Goal: Task Accomplishment & Management: Manage account settings

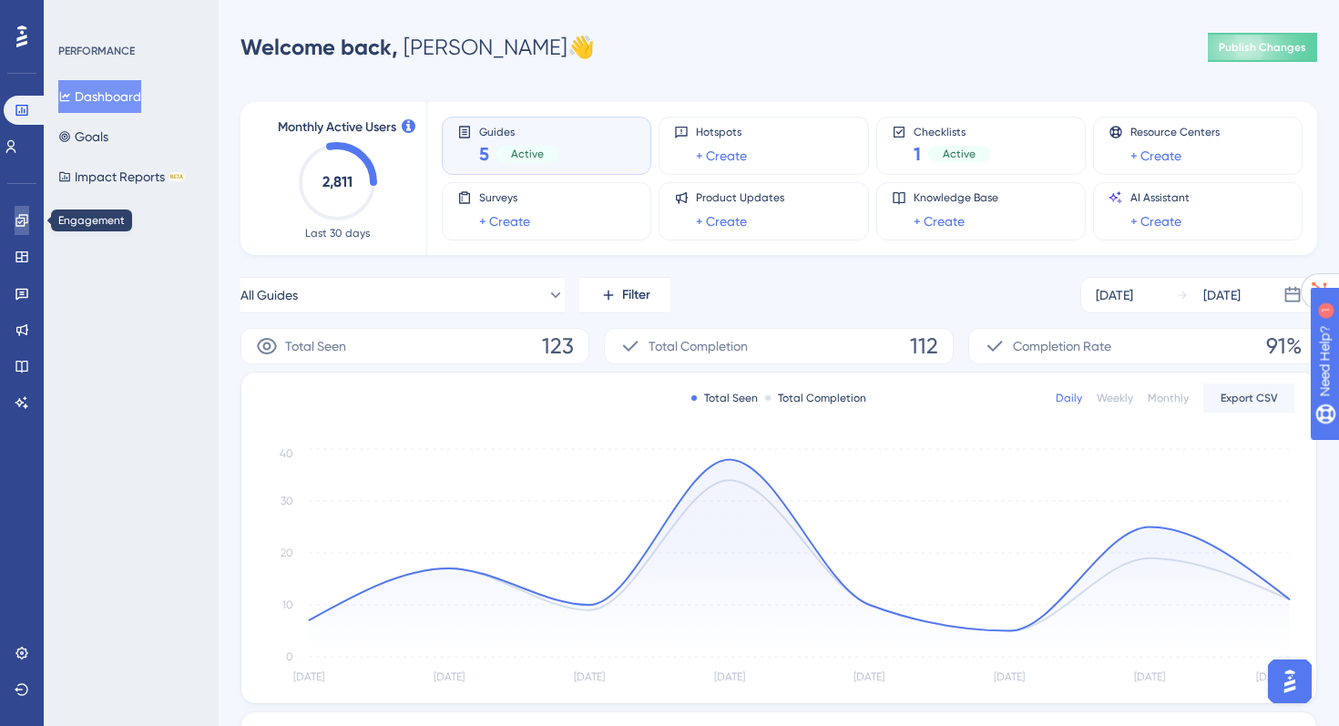
click at [22, 225] on icon at bounding box center [21, 220] width 12 height 12
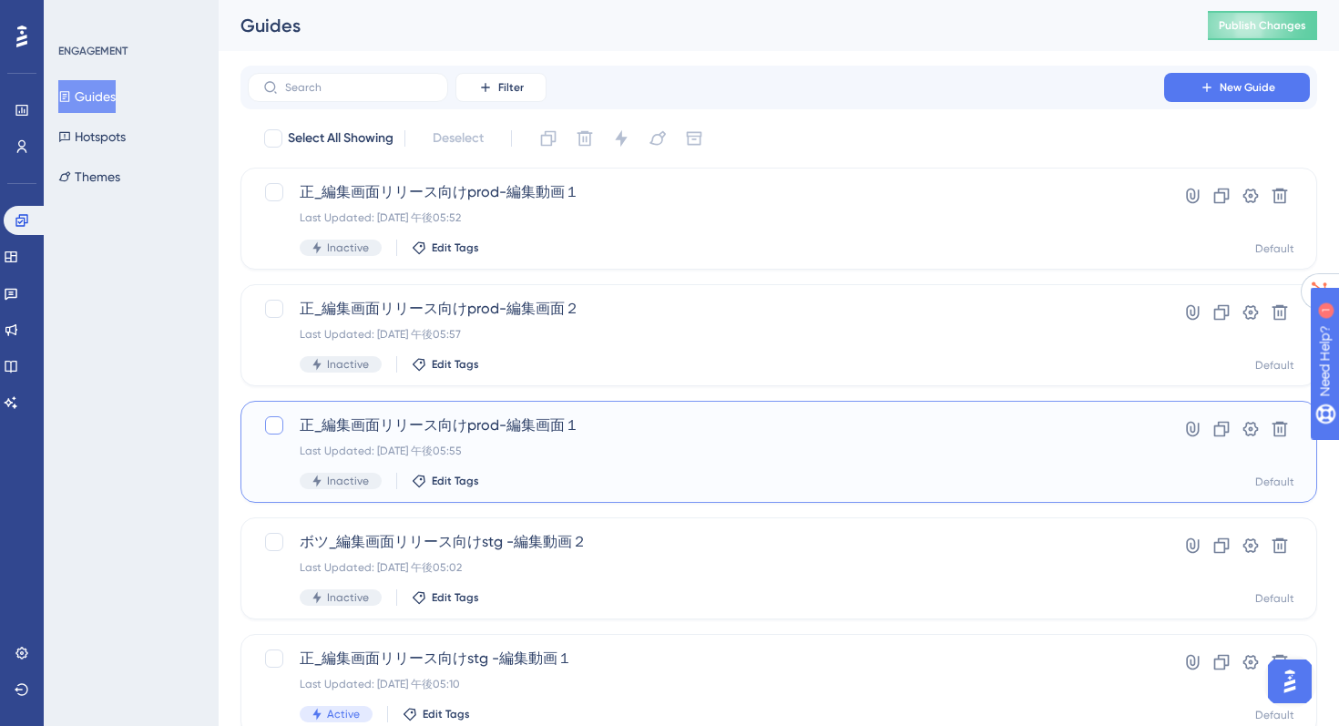
click at [270, 427] on div at bounding box center [274, 425] width 18 height 18
checkbox input "true"
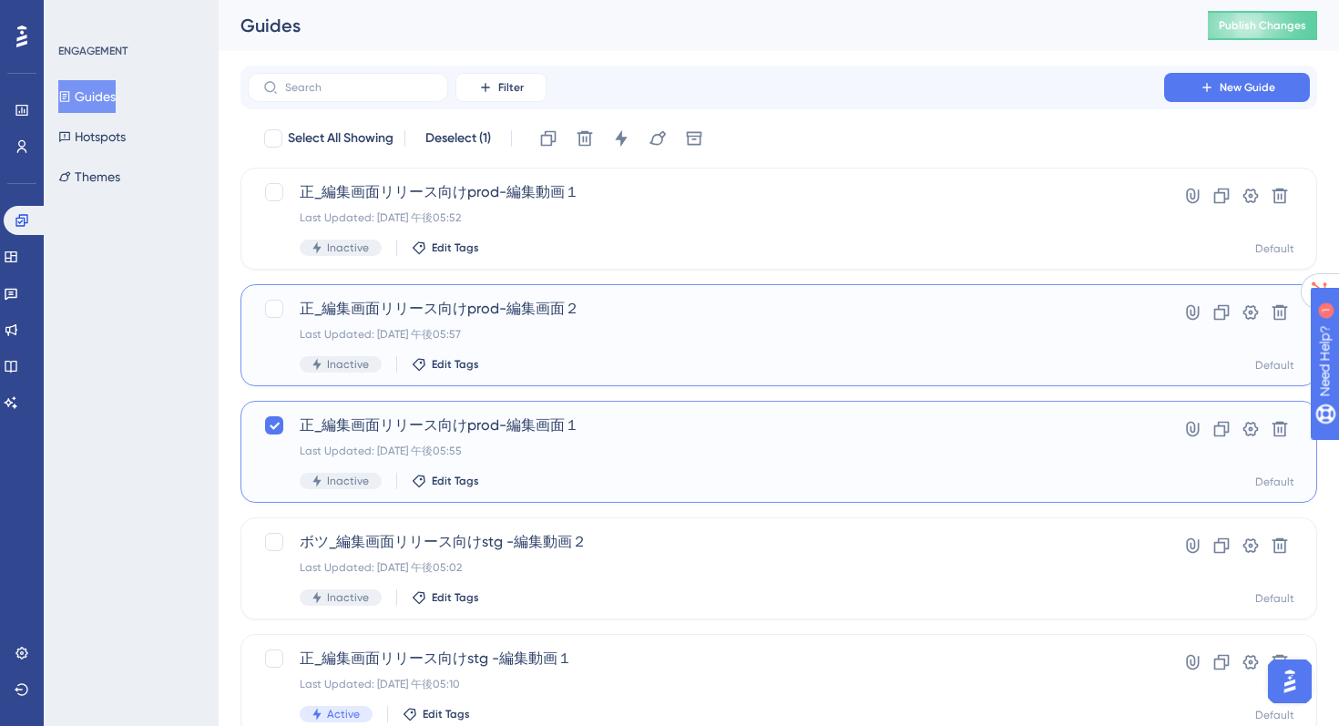
click at [270, 323] on div "正_編集画面リリース向けprod-編集画面２ Last Updated: 2025年8月22日 午後05:57 Inactive Edit Tags" at bounding box center [687, 335] width 849 height 75
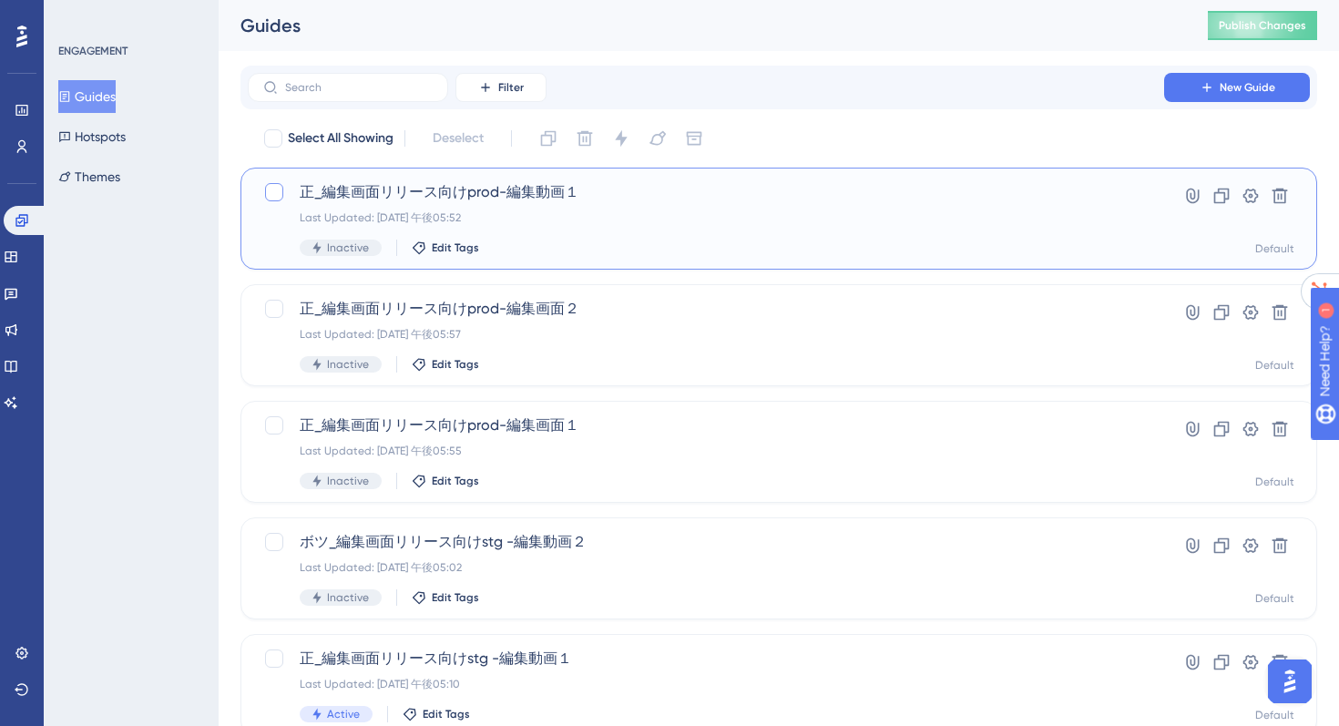
click at [267, 184] on div at bounding box center [274, 192] width 18 height 18
checkbox input "true"
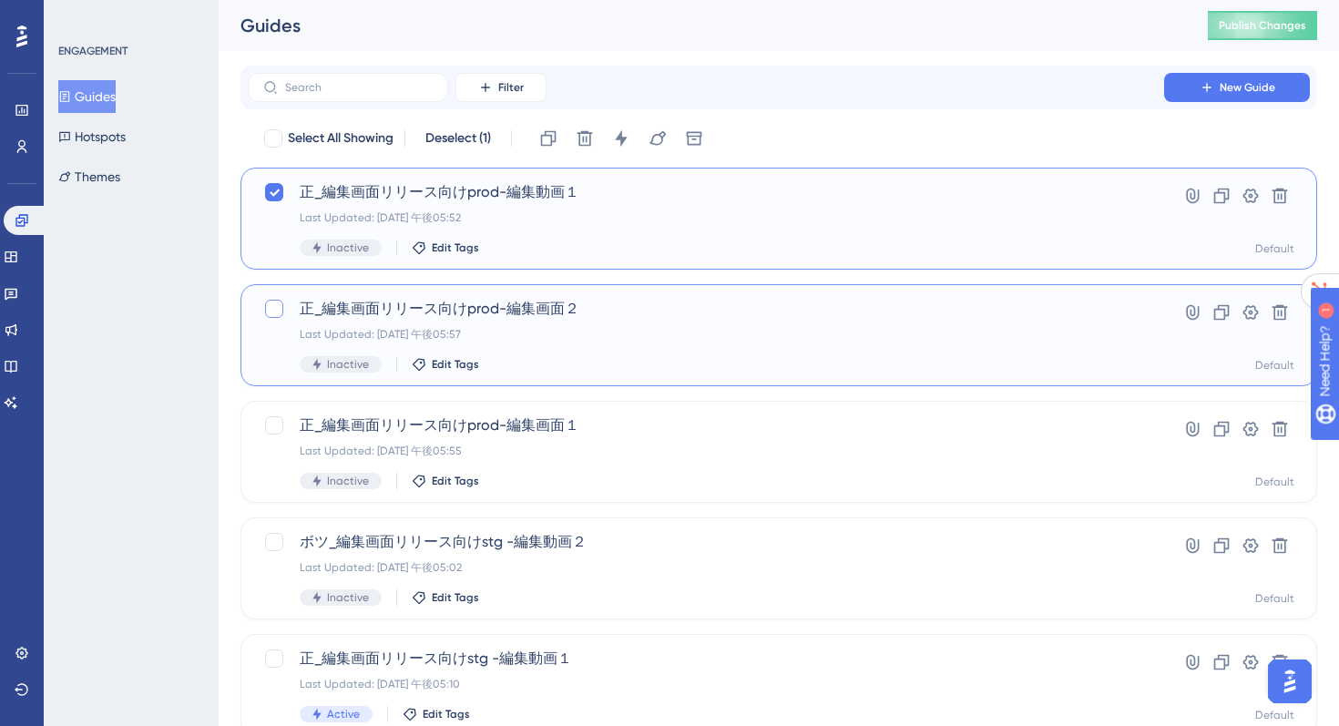
click at [270, 311] on div at bounding box center [274, 309] width 18 height 18
checkbox input "true"
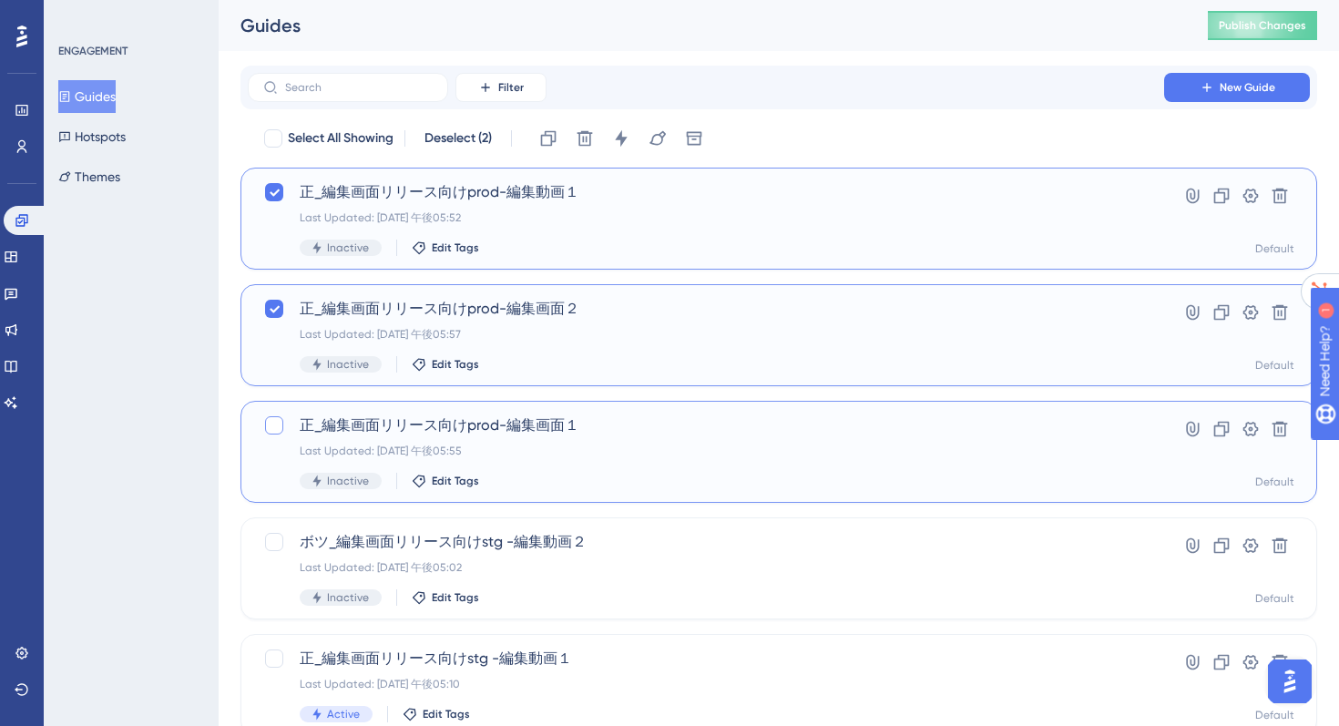
click at [271, 431] on div at bounding box center [274, 425] width 18 height 18
checkbox input "true"
click at [628, 141] on icon at bounding box center [621, 138] width 18 height 18
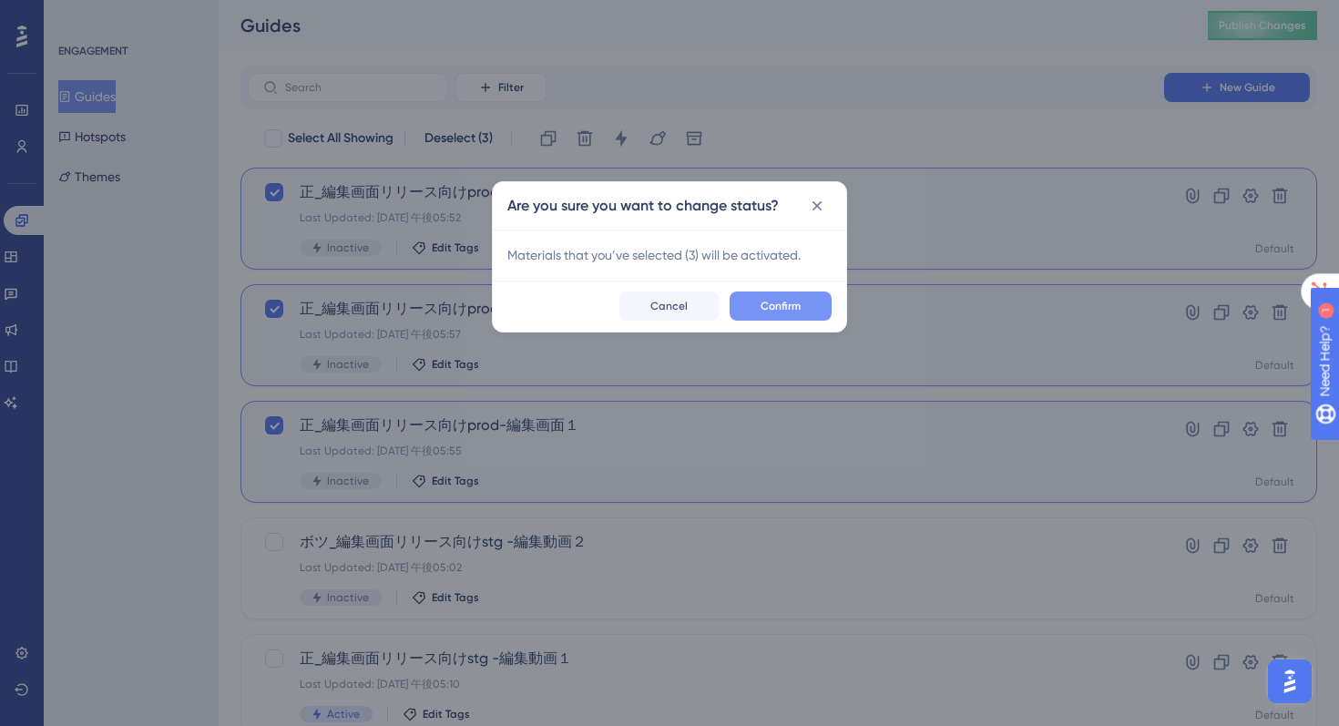
click at [763, 302] on span "Confirm" at bounding box center [781, 306] width 40 height 15
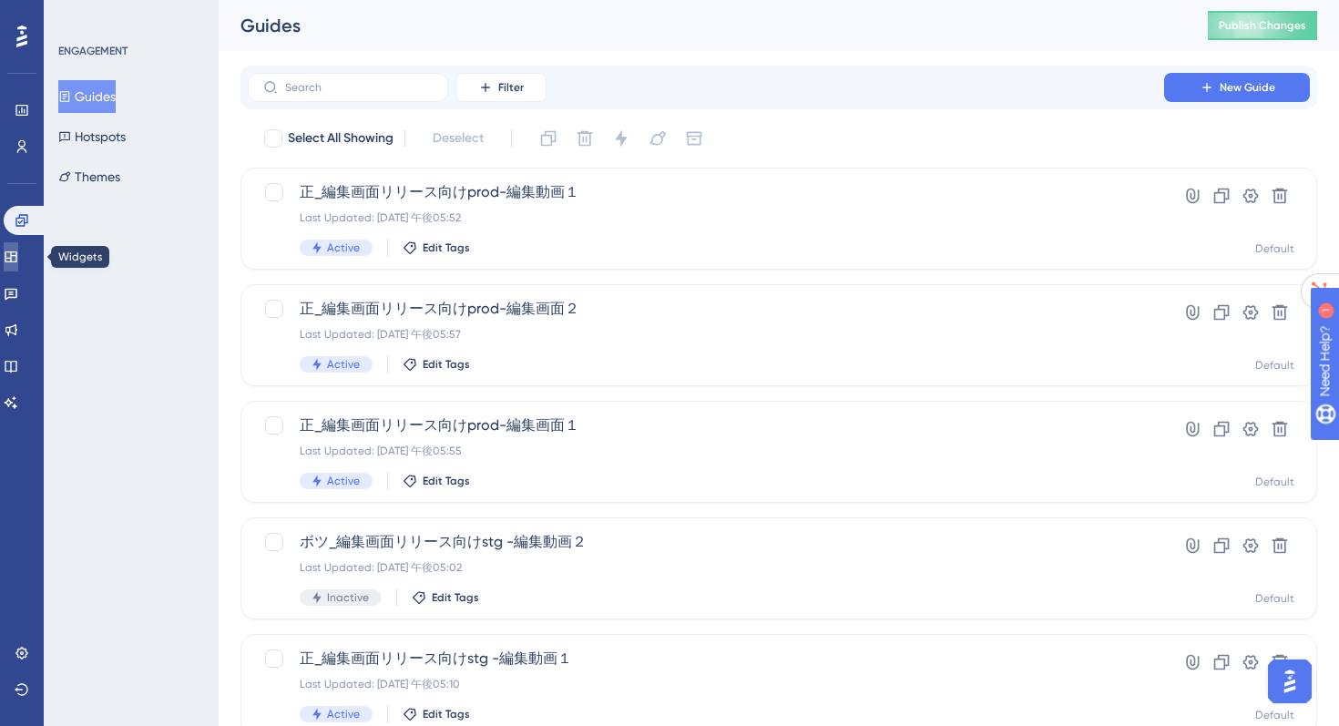
click at [13, 256] on link at bounding box center [11, 256] width 15 height 29
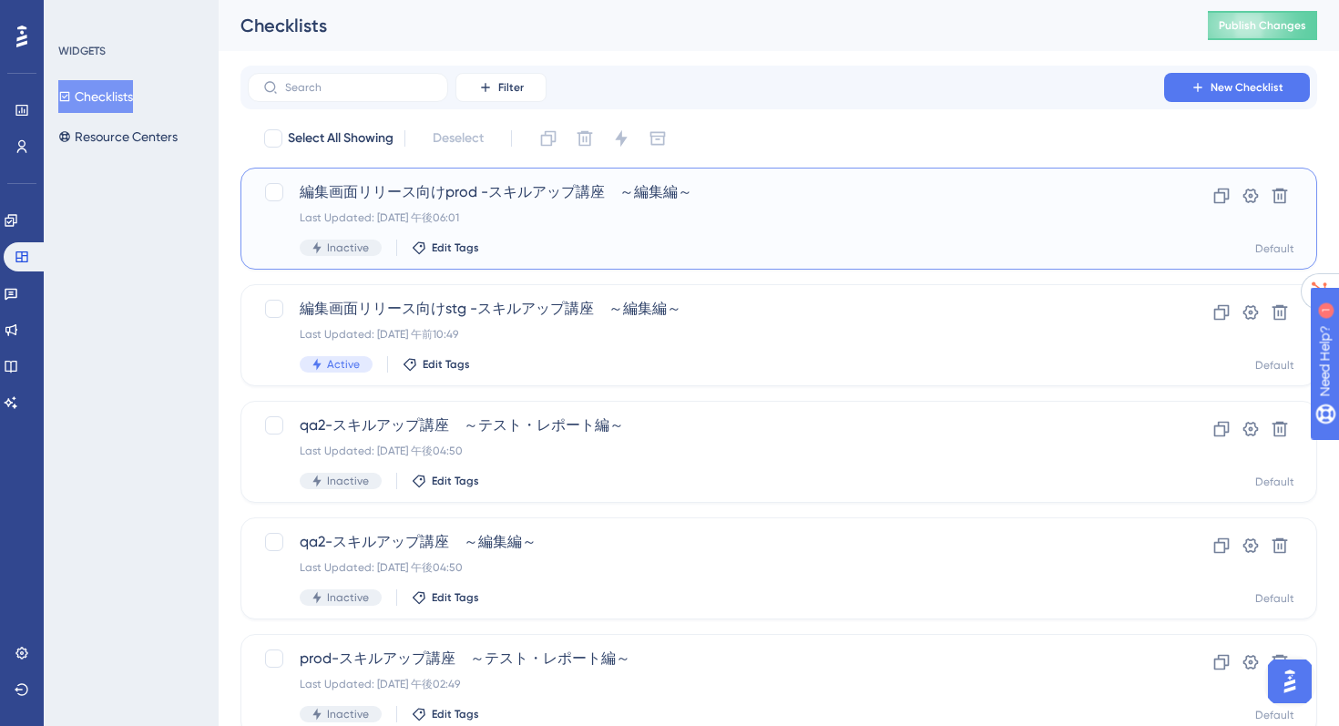
click at [539, 218] on div "Last Updated: 2025年8月22日 午後06:01" at bounding box center [706, 217] width 813 height 15
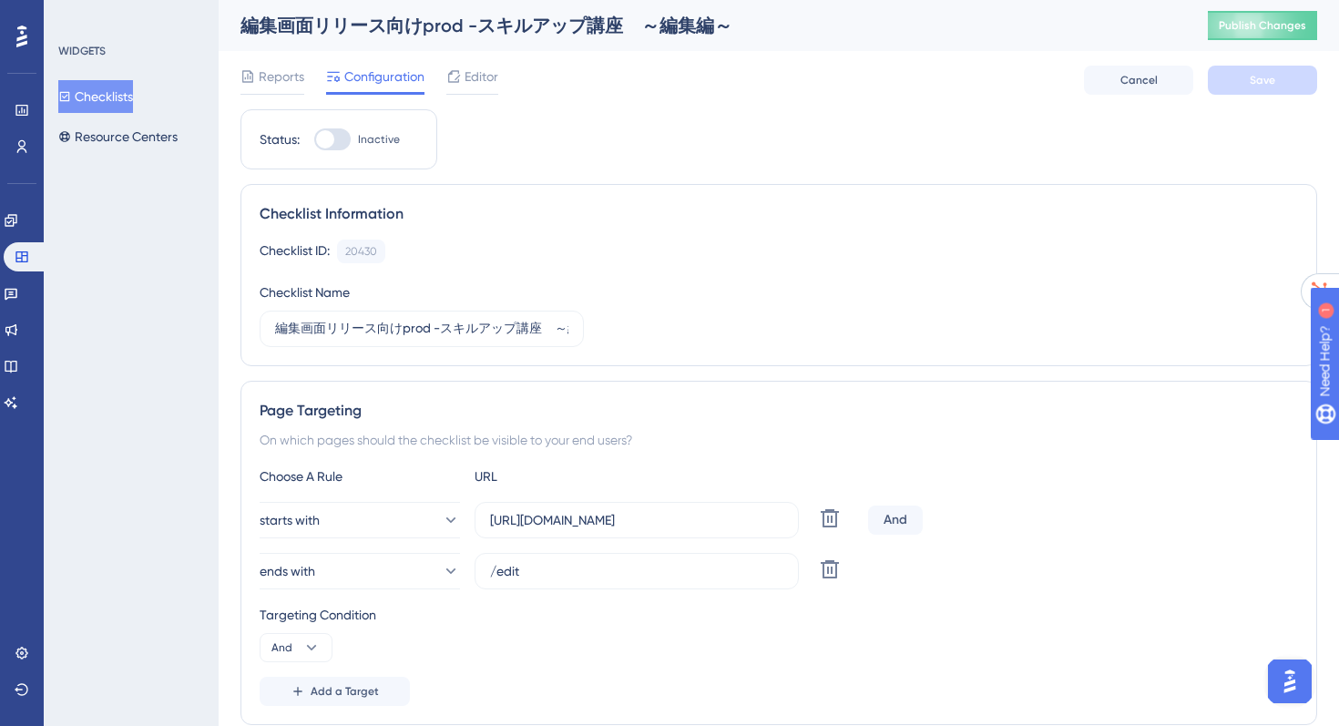
click at [323, 135] on div at bounding box center [325, 139] width 18 height 18
click at [314, 139] on input "Inactive" at bounding box center [313, 139] width 1 height 1
checkbox input "true"
click at [1275, 81] on span "Save" at bounding box center [1263, 80] width 26 height 15
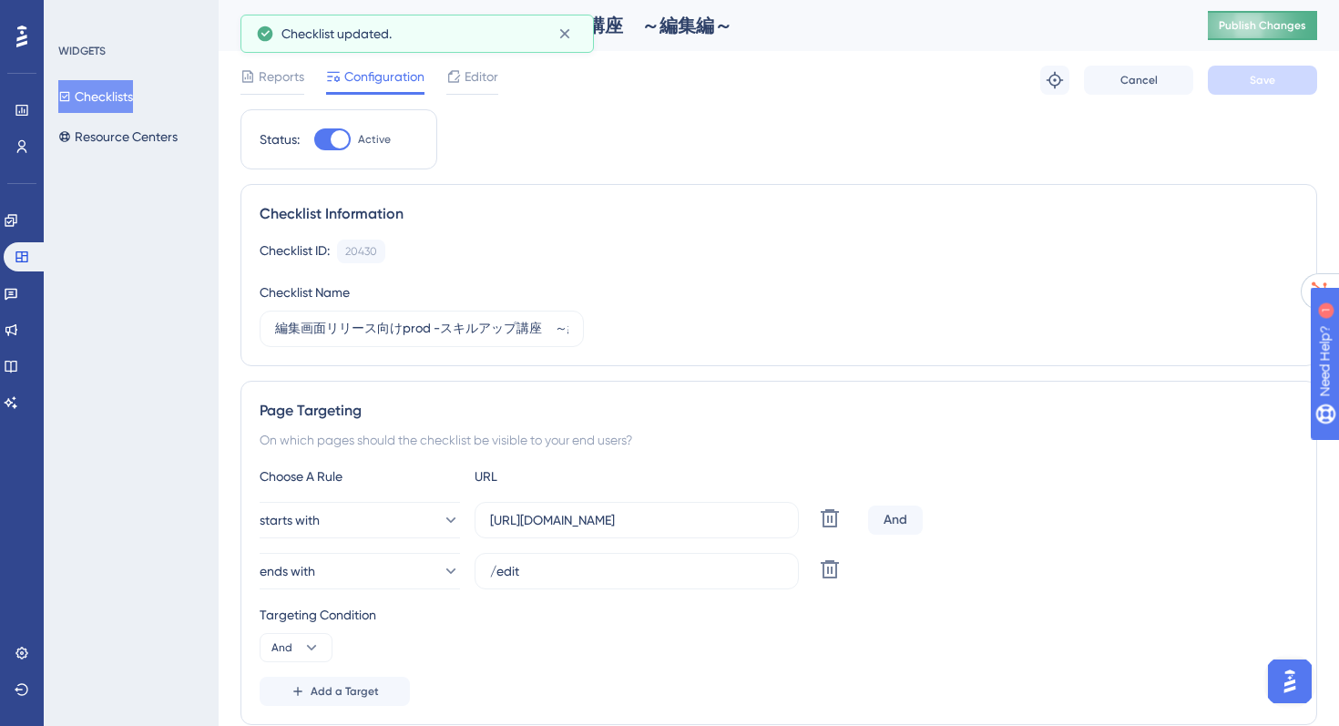
click at [1244, 33] on button "Publish Changes" at bounding box center [1262, 25] width 109 height 29
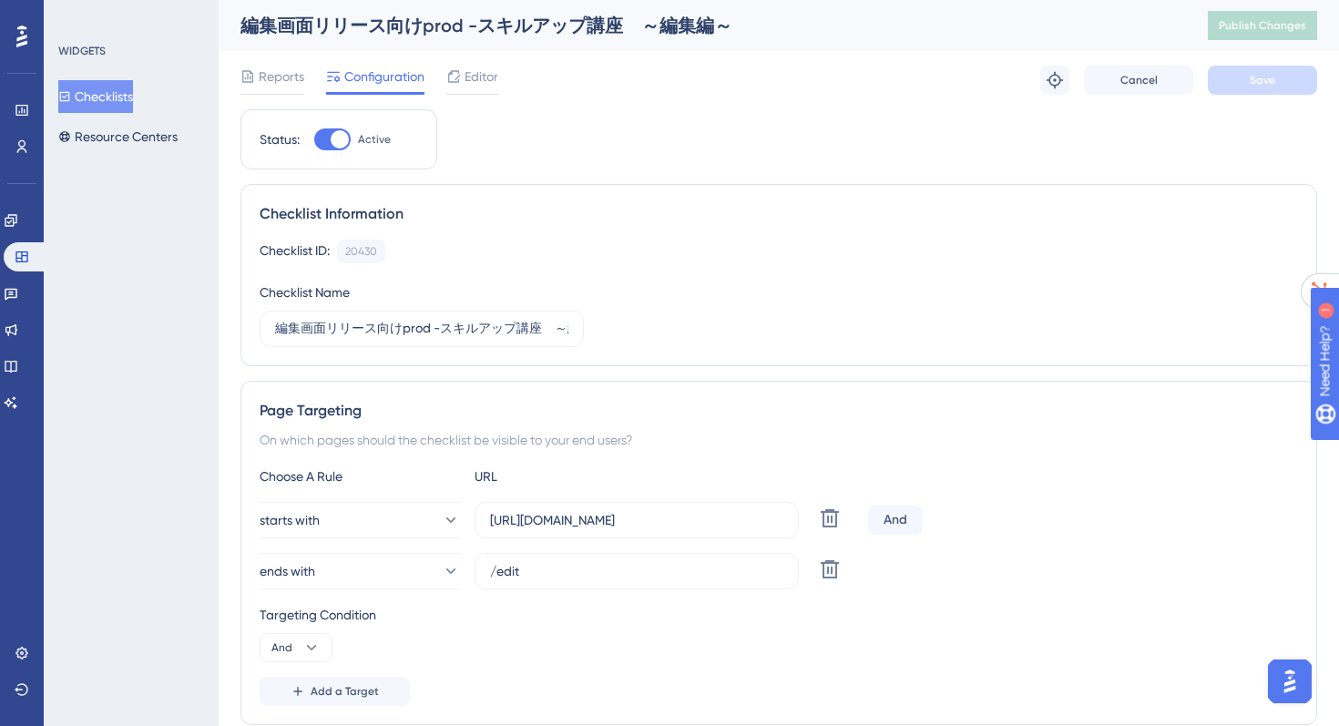
click at [133, 96] on button "Checklists" at bounding box center [95, 96] width 75 height 33
click at [15, 224] on icon at bounding box center [22, 220] width 15 height 15
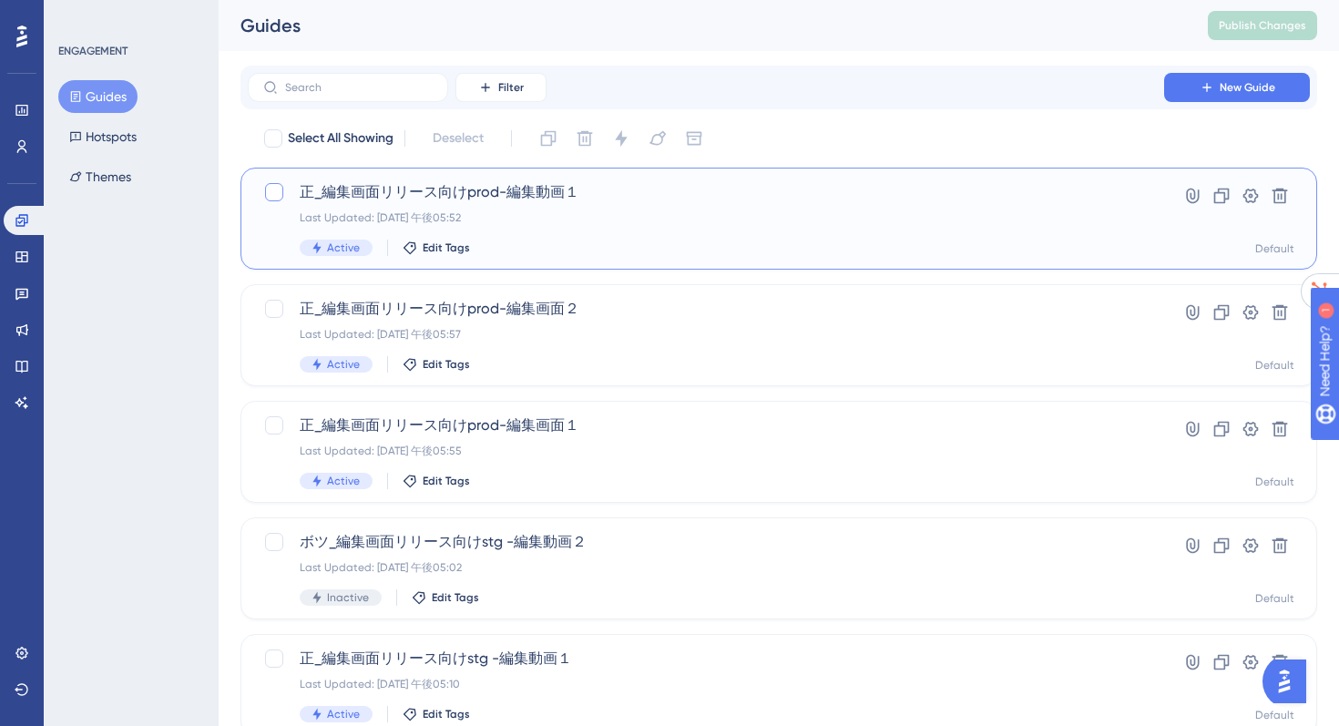
click at [272, 185] on div at bounding box center [274, 192] width 18 height 18
checkbox input "true"
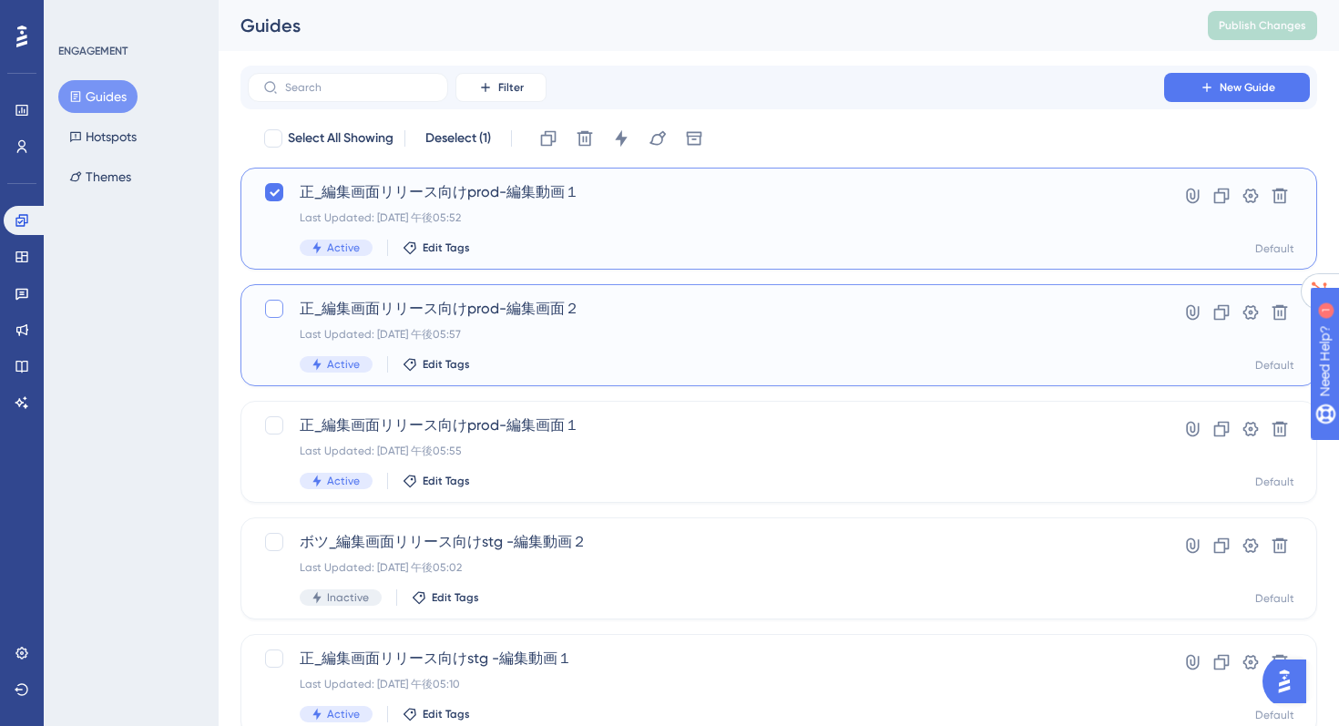
click at [273, 312] on div at bounding box center [274, 309] width 18 height 18
checkbox input "true"
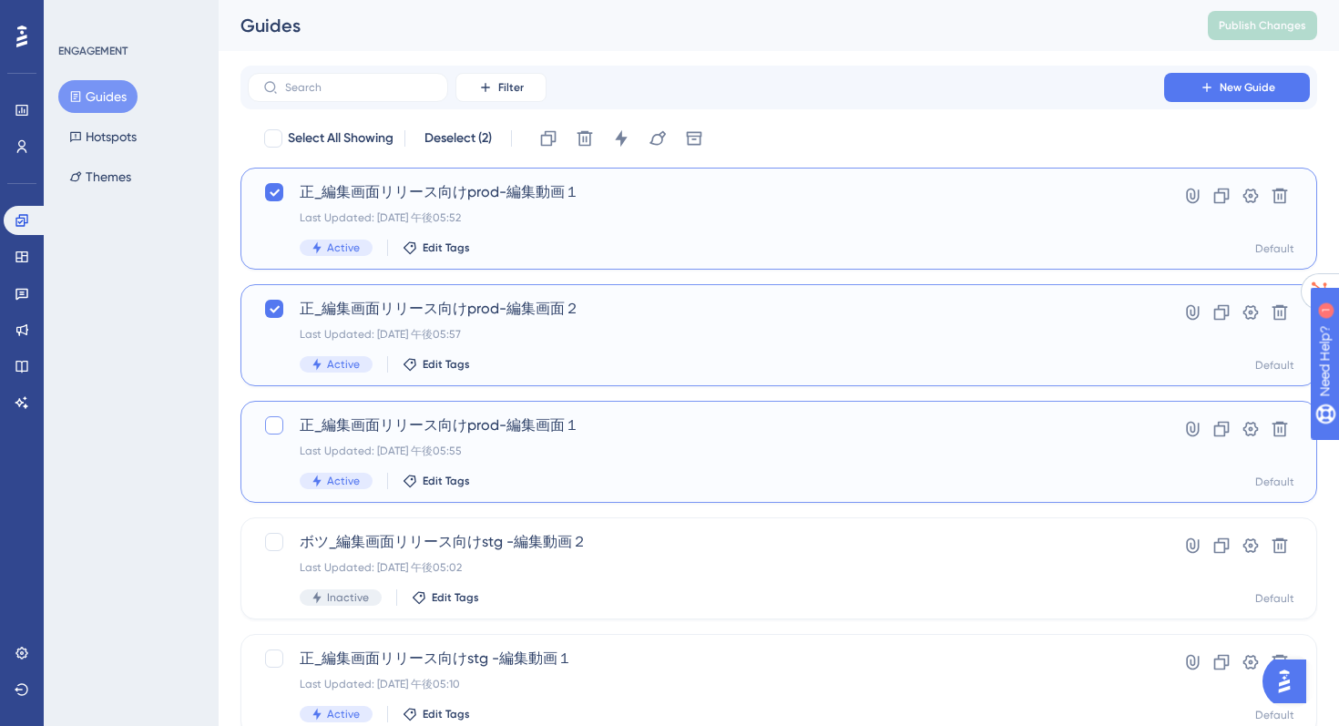
click at [273, 425] on div at bounding box center [274, 425] width 18 height 18
checkbox input "true"
click at [626, 128] on button at bounding box center [621, 138] width 29 height 29
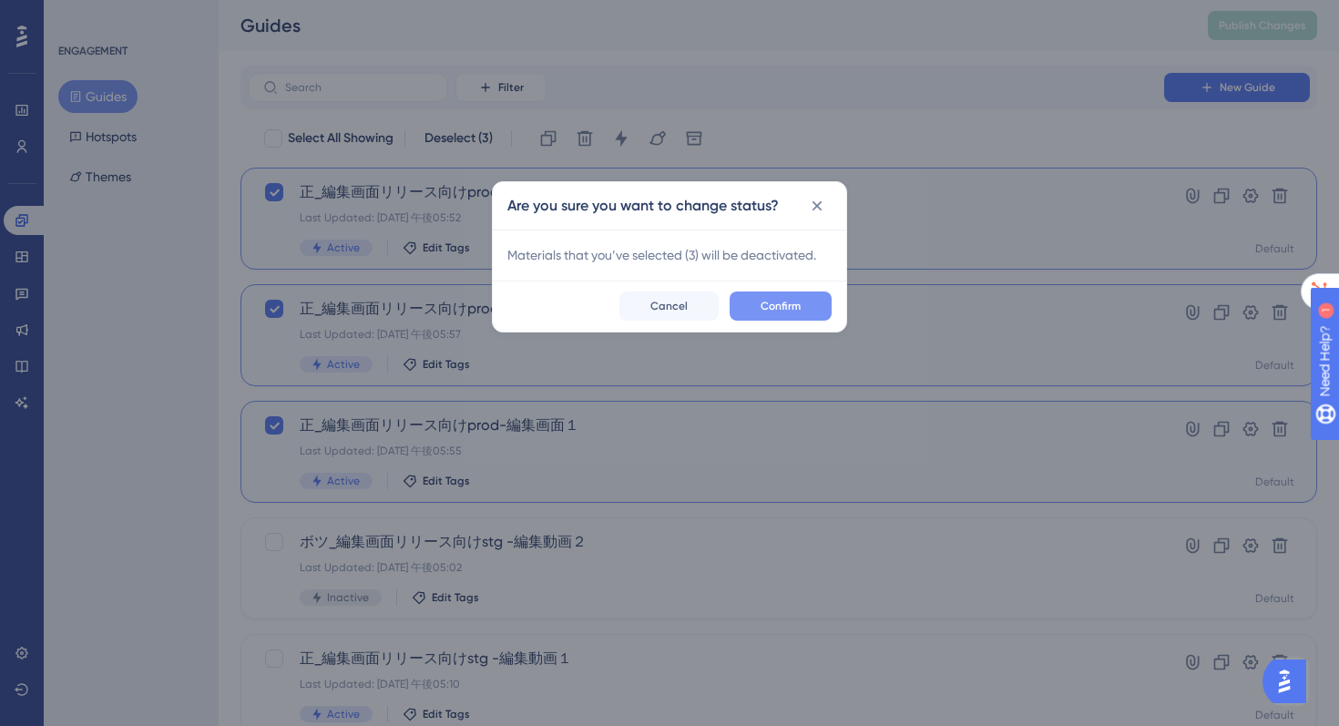
click at [763, 295] on button "Confirm" at bounding box center [781, 306] width 102 height 29
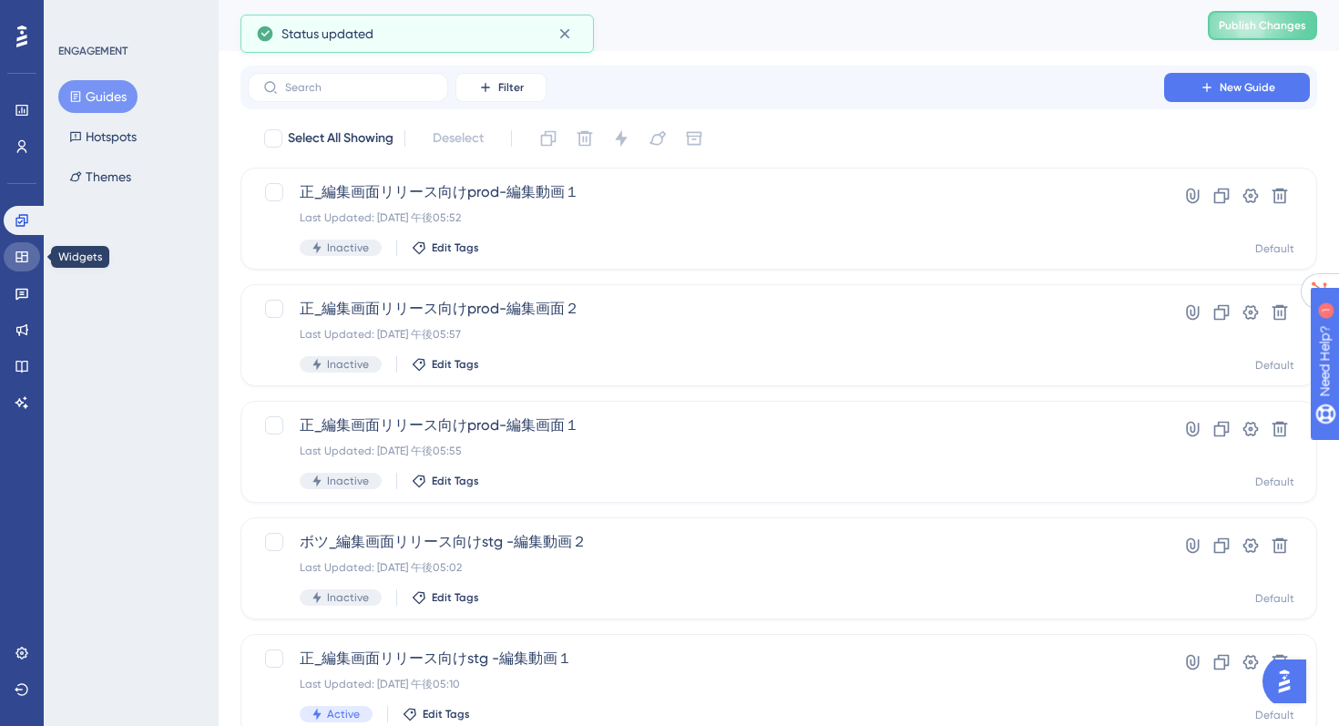
click at [23, 253] on icon at bounding box center [22, 257] width 15 height 15
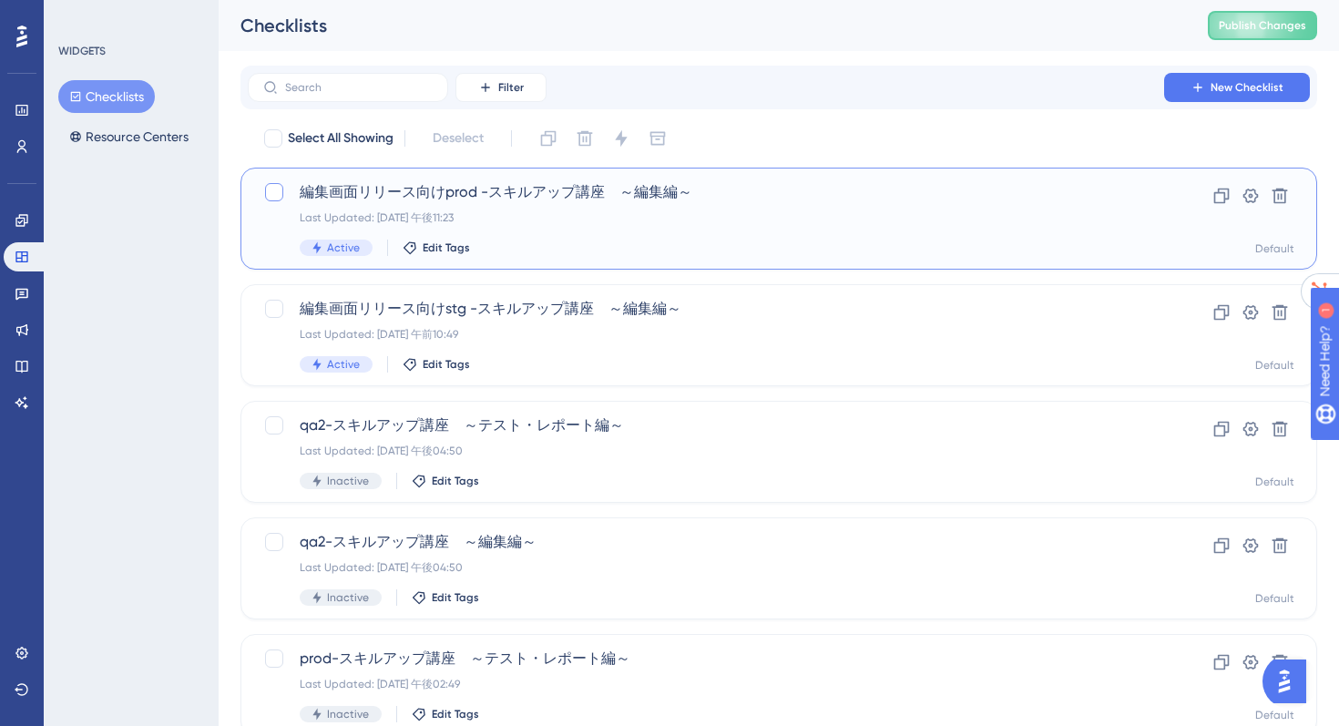
click at [267, 188] on div at bounding box center [274, 192] width 18 height 18
checkbox input "true"
click at [620, 142] on icon at bounding box center [621, 138] width 18 height 18
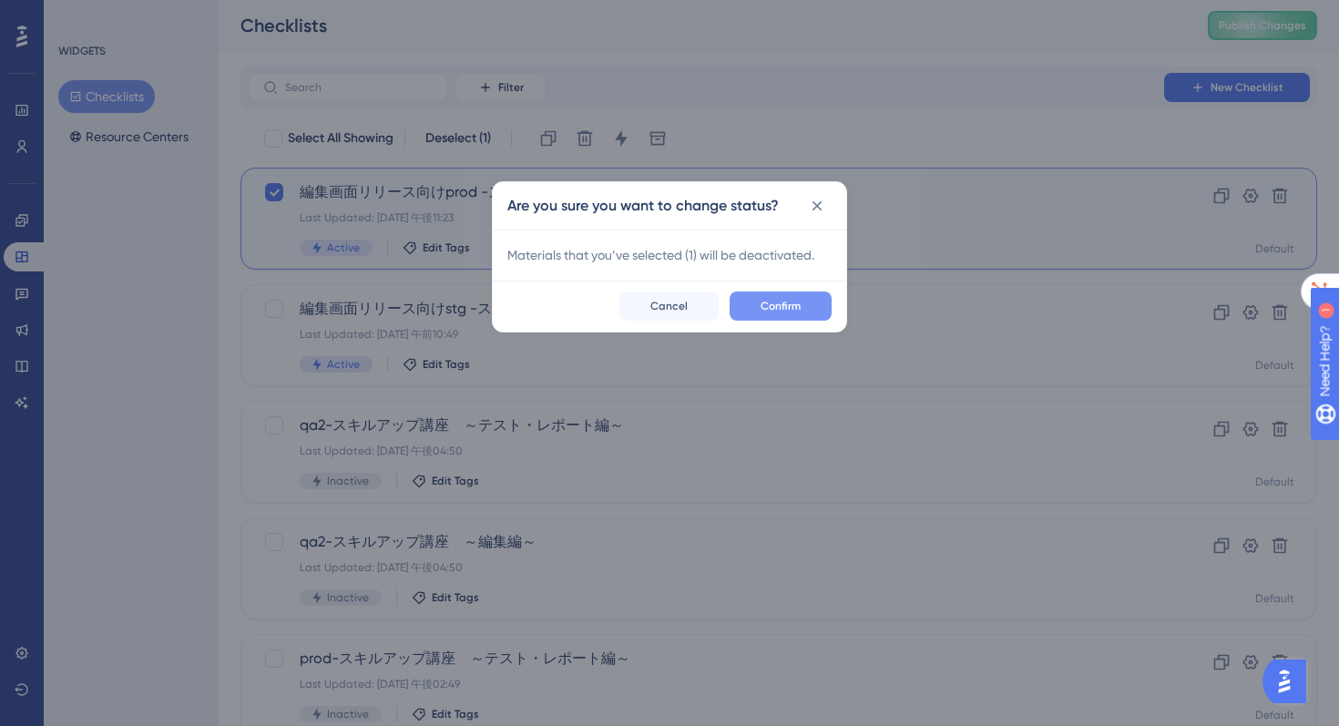
click at [764, 301] on span "Confirm" at bounding box center [781, 306] width 40 height 15
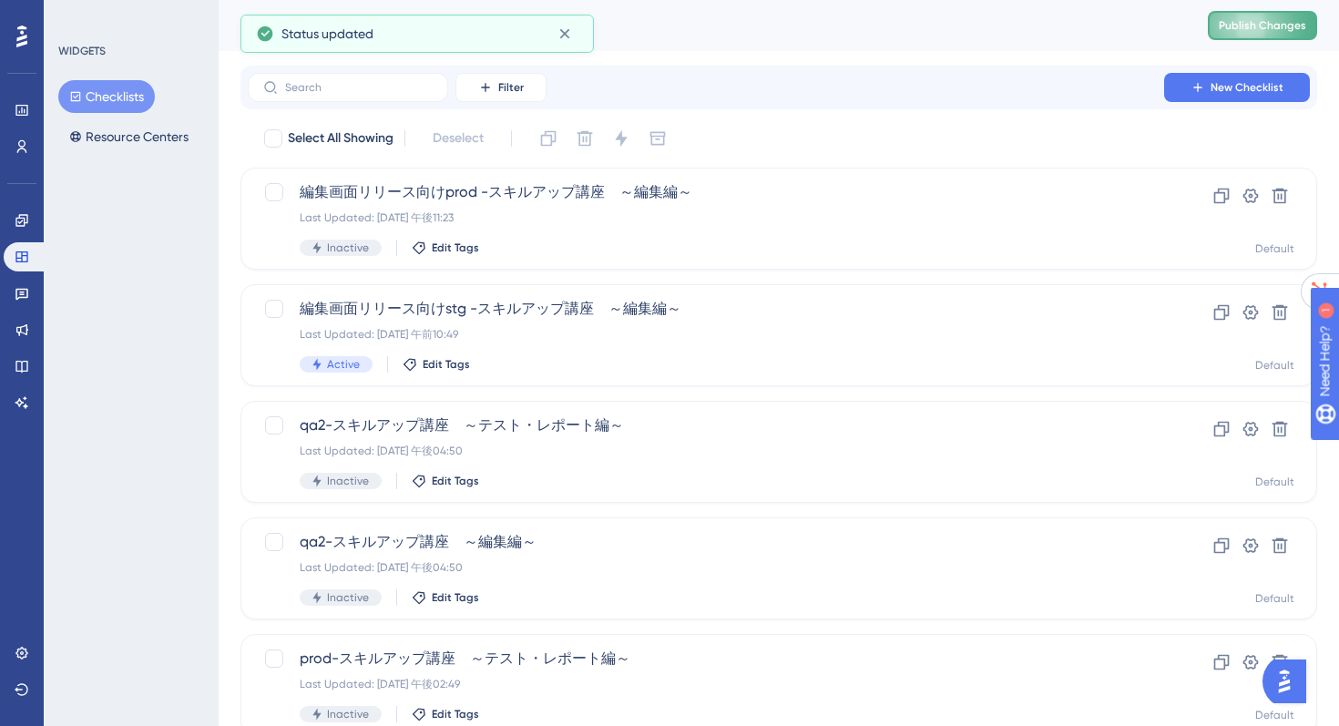
click at [1247, 30] on span "Publish Changes" at bounding box center [1262, 25] width 87 height 15
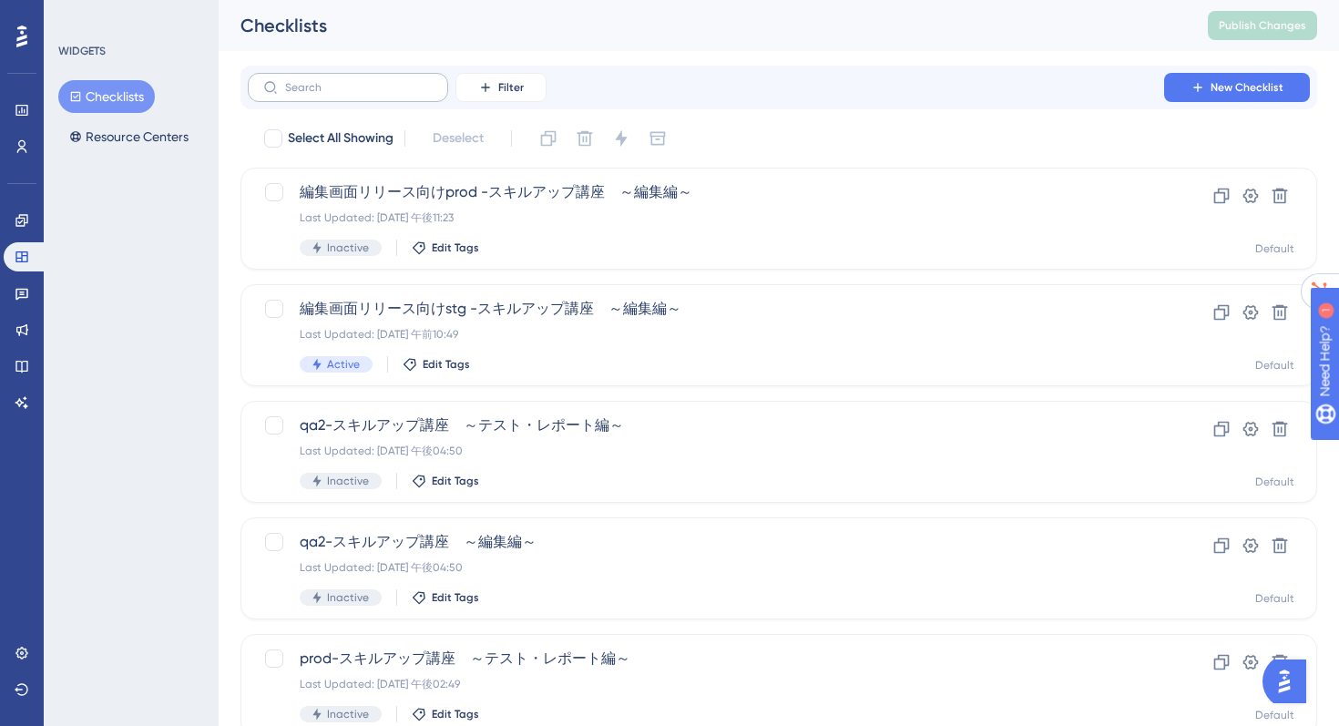
click at [329, 94] on label at bounding box center [348, 87] width 200 height 29
click at [329, 94] on input "text" at bounding box center [359, 87] width 148 height 13
type input "2"
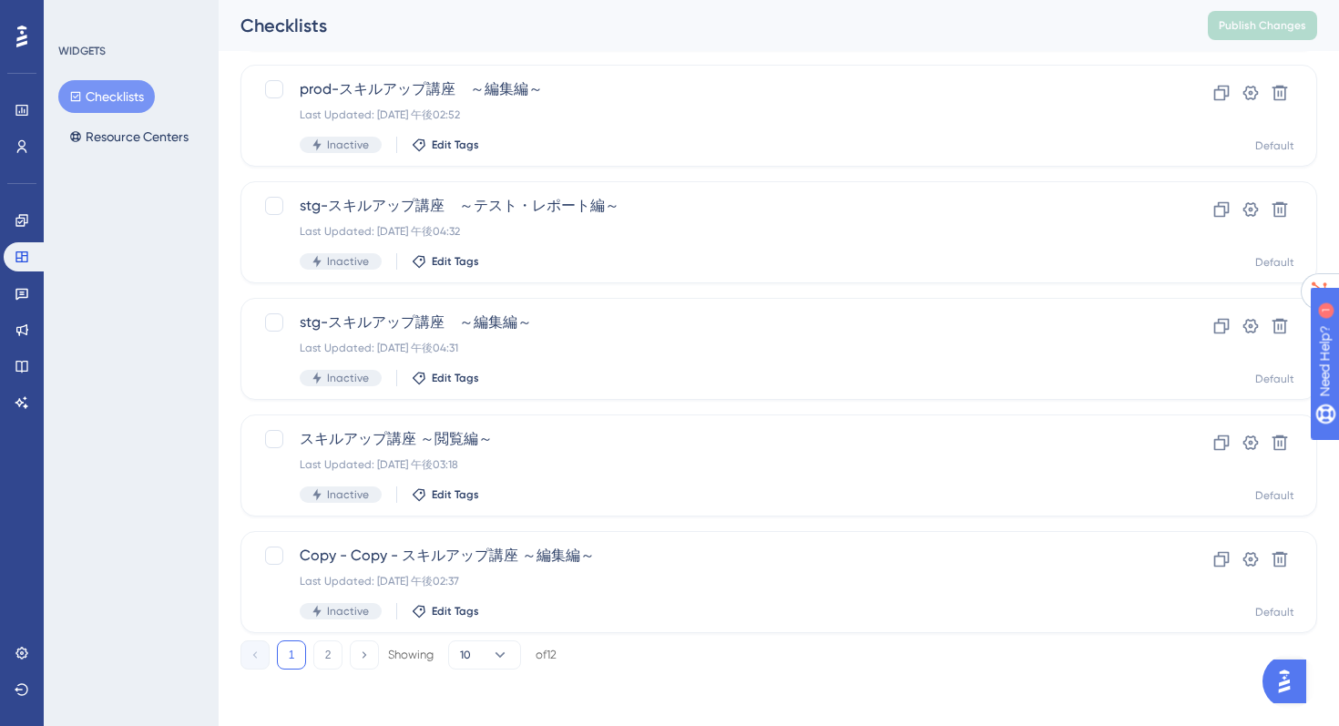
scroll to position [688, 0]
click at [487, 659] on button "10" at bounding box center [484, 653] width 73 height 29
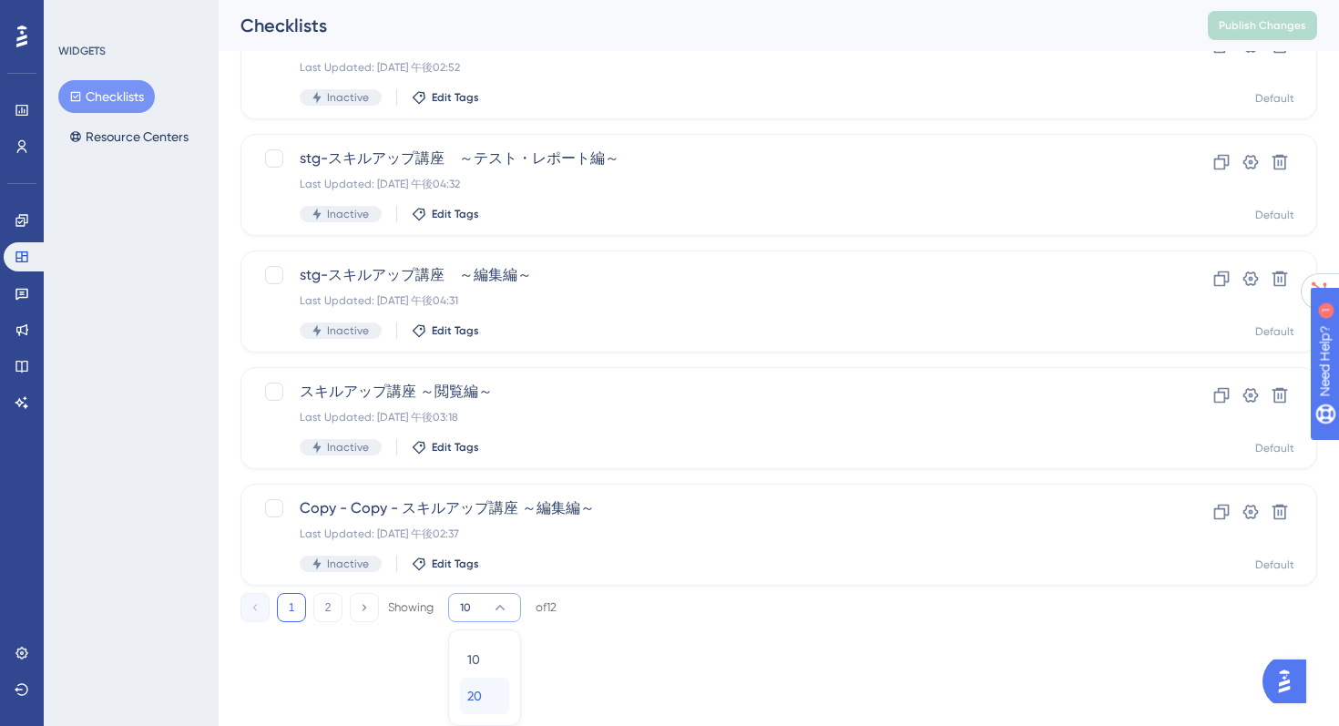
click at [477, 701] on span "20" at bounding box center [474, 696] width 15 height 22
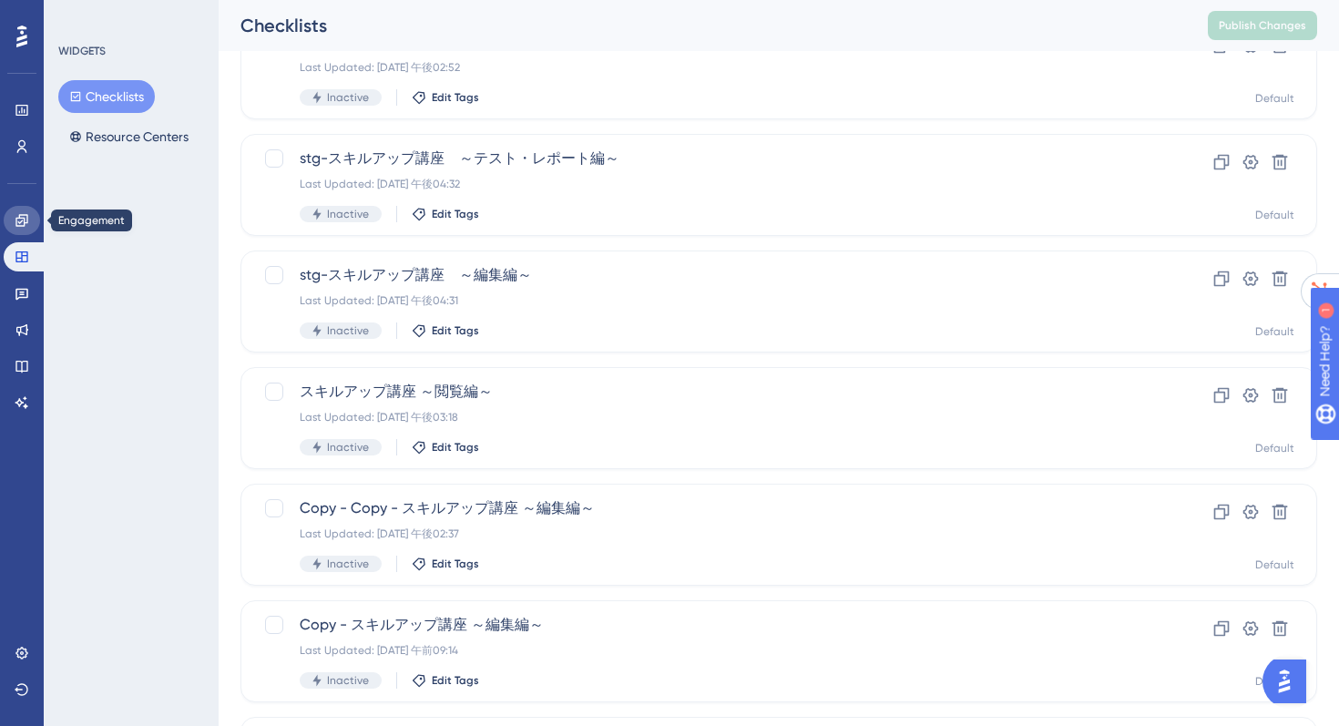
click at [23, 229] on link at bounding box center [22, 220] width 36 height 29
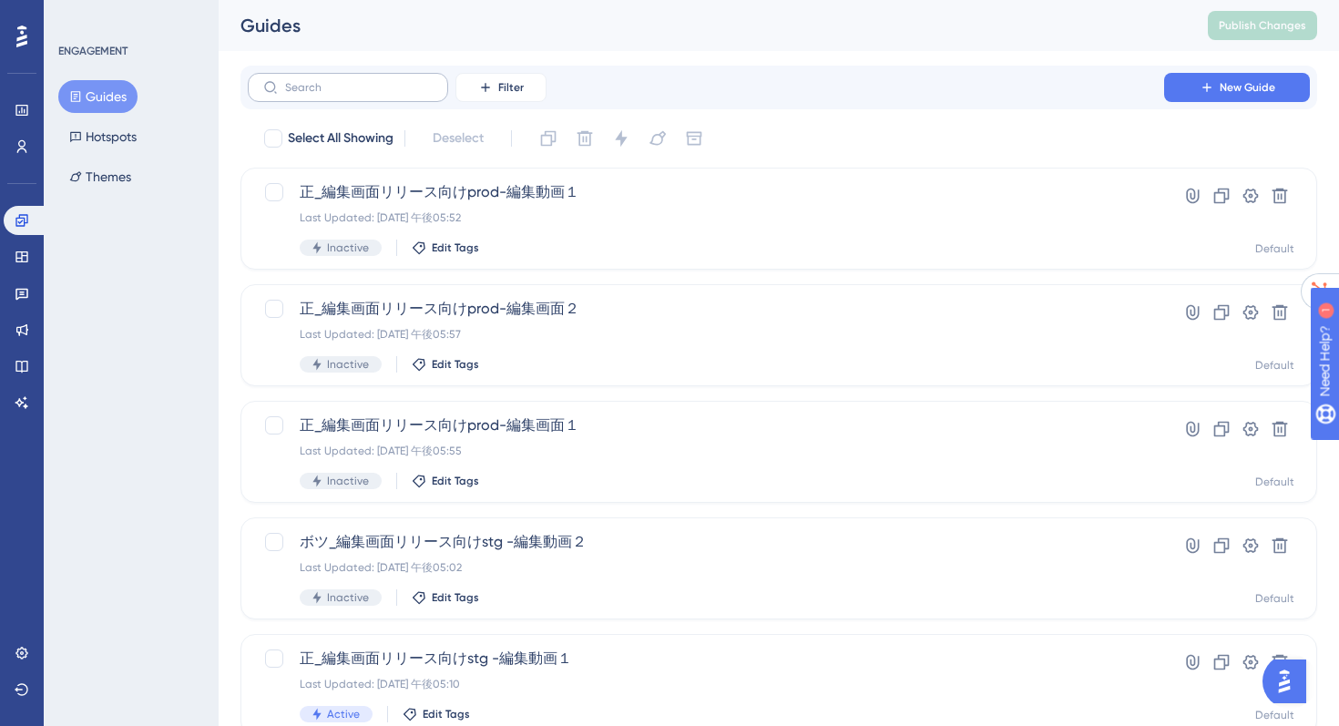
click at [285, 97] on label at bounding box center [348, 87] width 200 height 29
click at [285, 94] on input "text" at bounding box center [359, 87] width 148 height 13
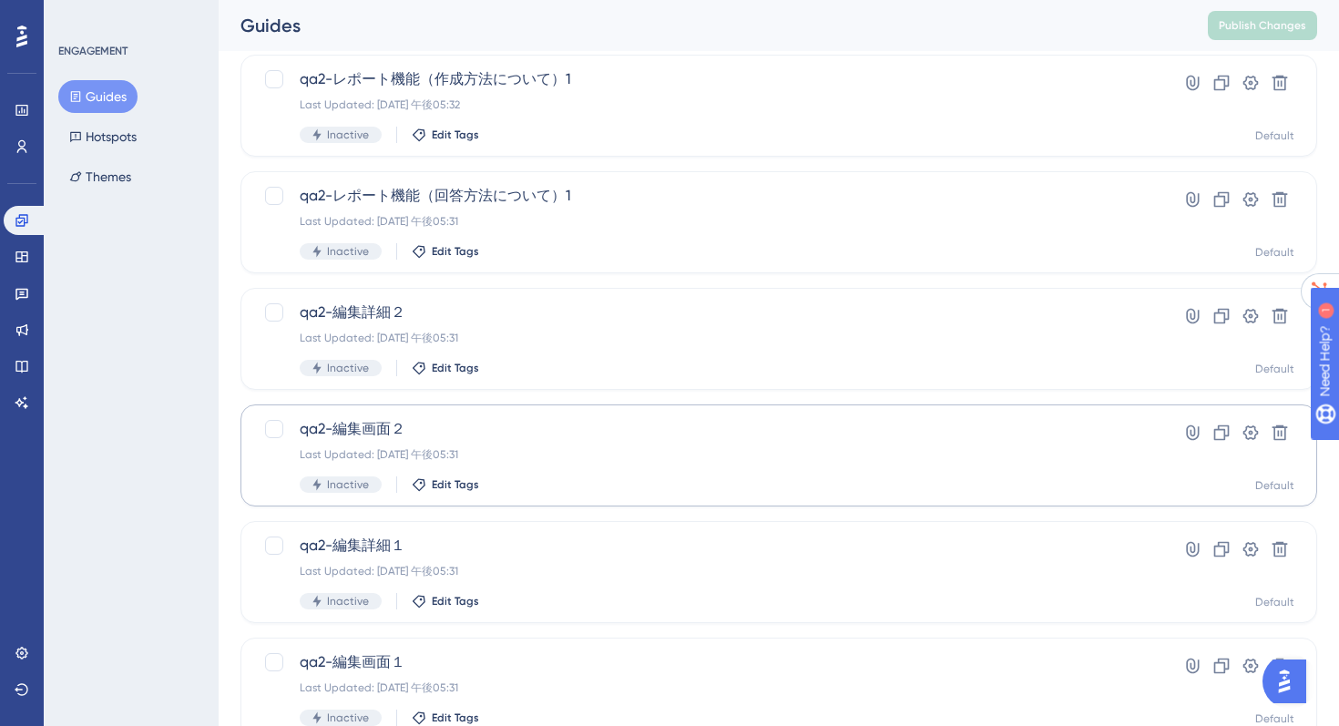
scroll to position [688, 0]
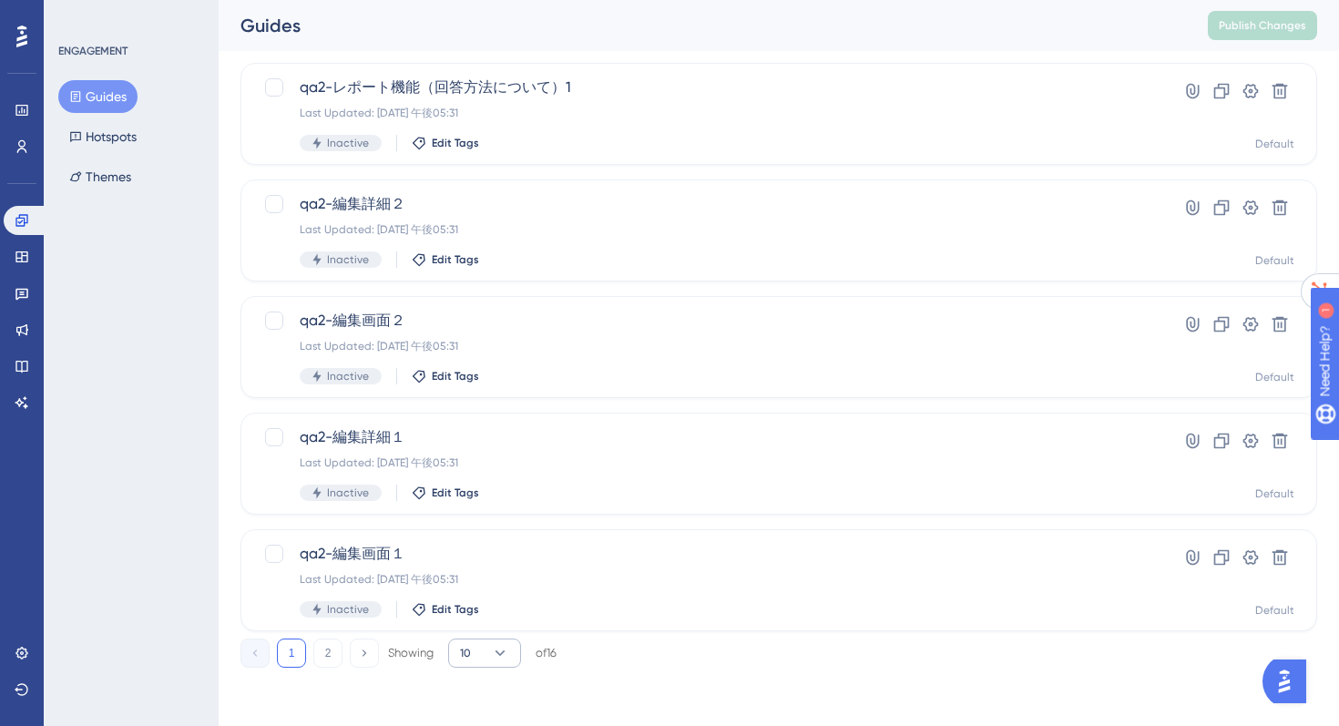
type input "2"
click at [463, 647] on span "10" at bounding box center [465, 653] width 11 height 15
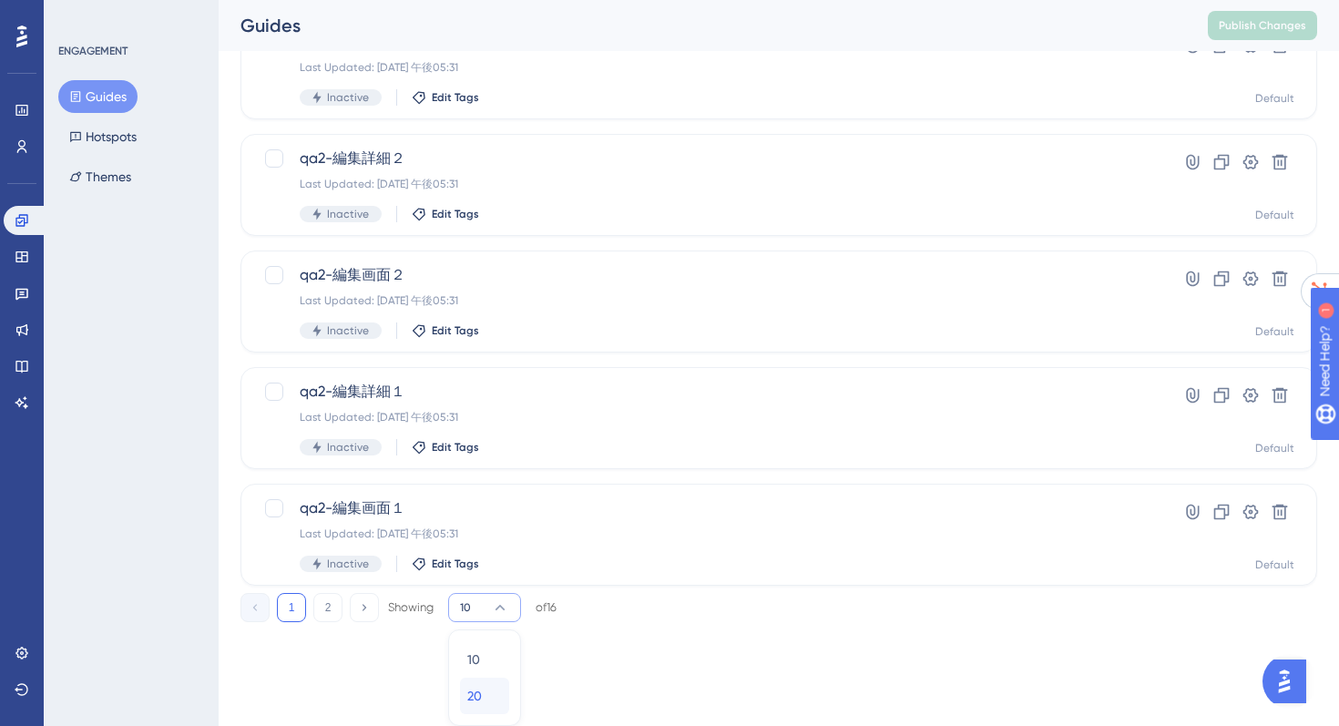
click at [493, 697] on div "20 20" at bounding box center [484, 696] width 35 height 36
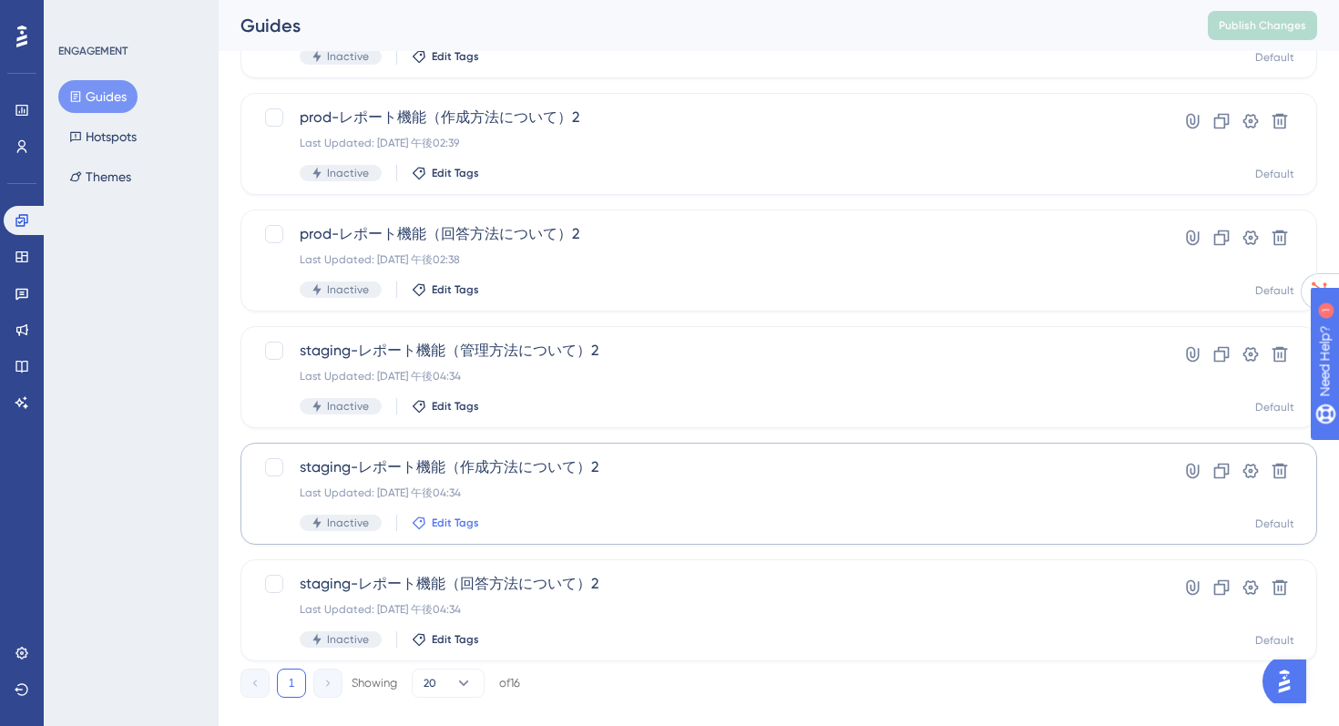
scroll to position [1322, 0]
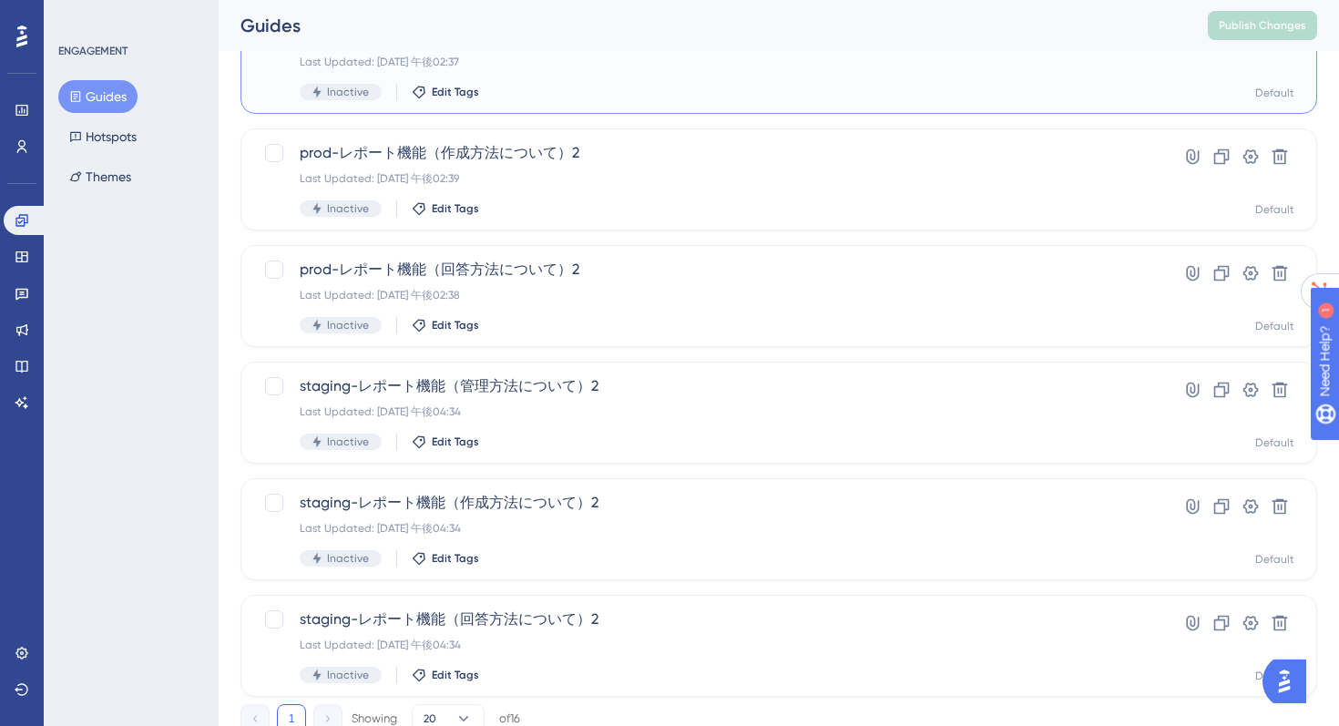
click at [328, 107] on div "prod-レポート機能（管理方法について）2 Last Updated: [DATE] 午後02:37 Inactive Edit Tags Hyperlin…" at bounding box center [779, 63] width 1077 height 102
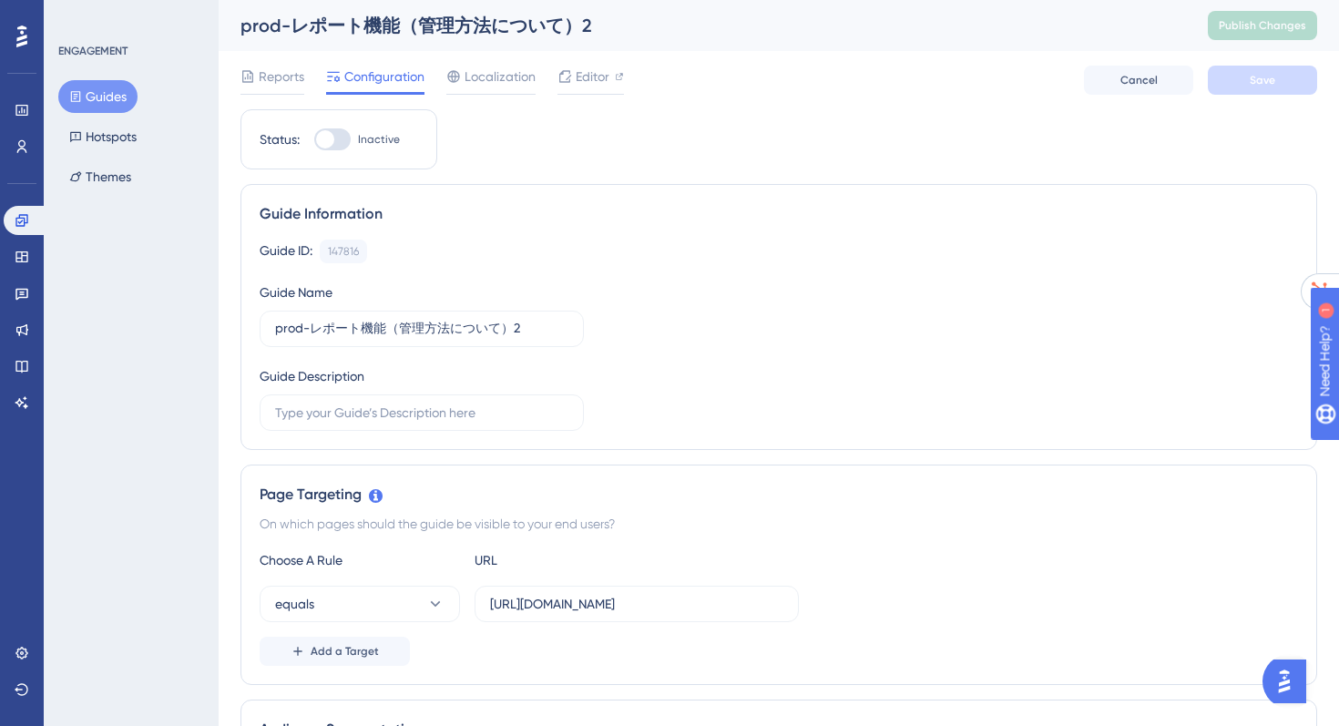
click at [99, 96] on button "Guides" at bounding box center [97, 96] width 79 height 33
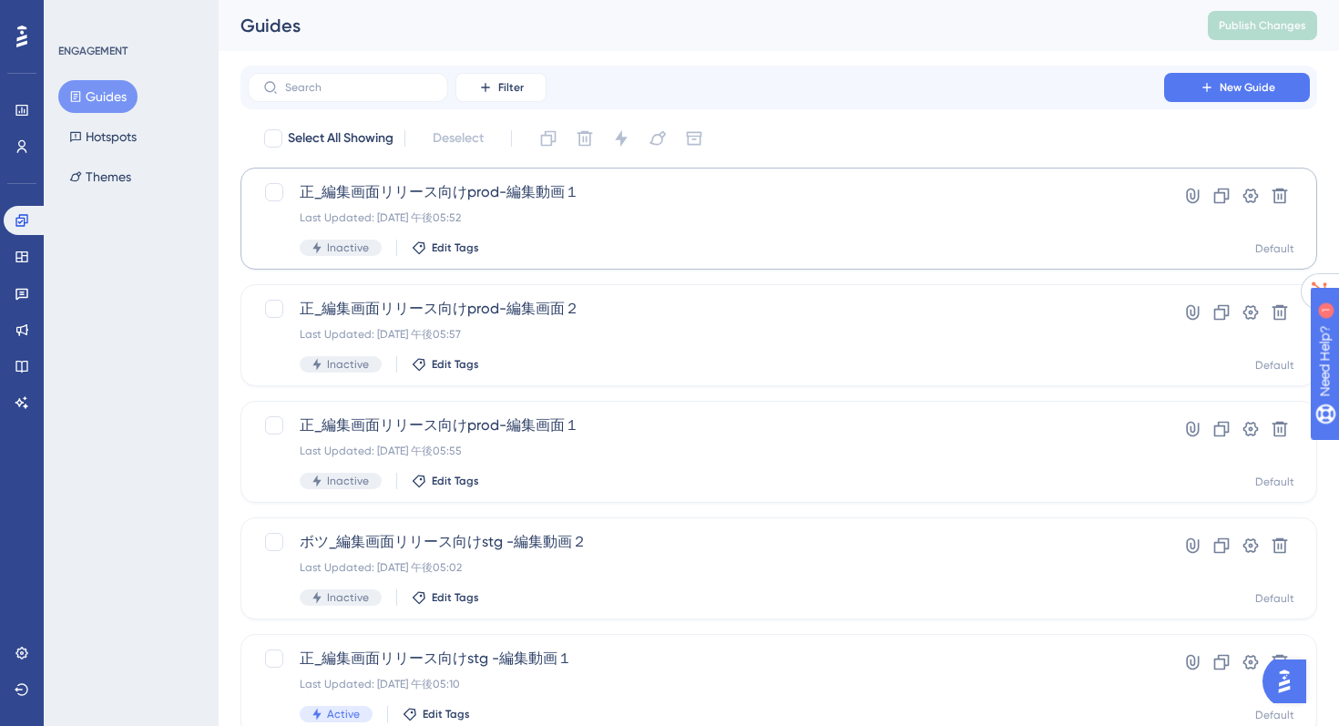
scroll to position [12, 0]
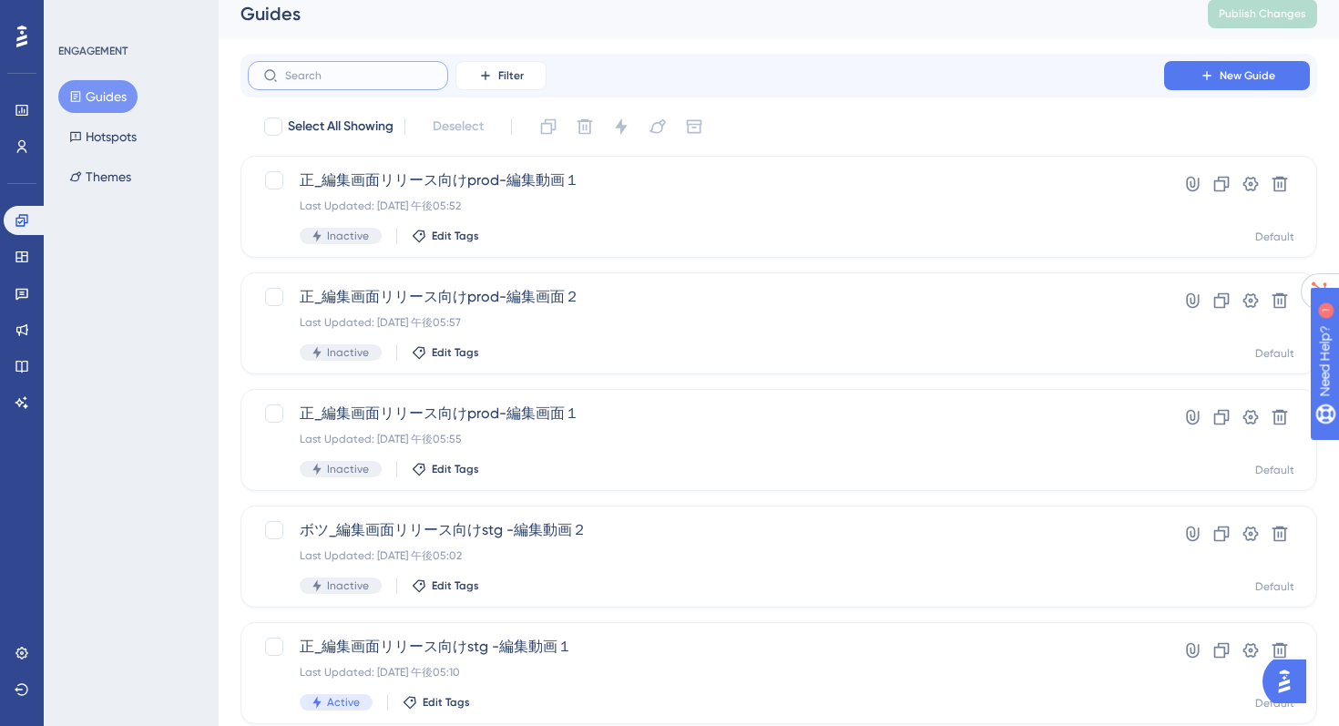
click at [323, 77] on input "text" at bounding box center [359, 75] width 148 height 13
type input "se"
checkbox input "true"
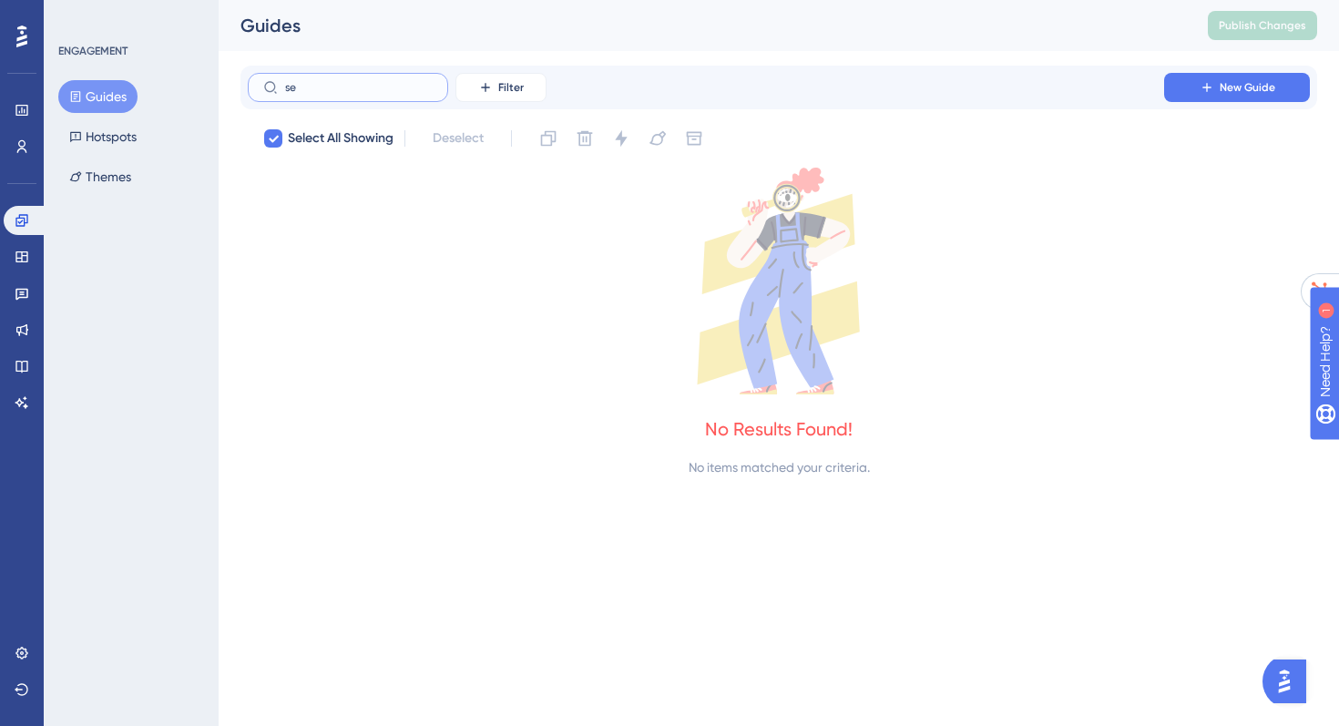
type input "s"
checkbox input "false"
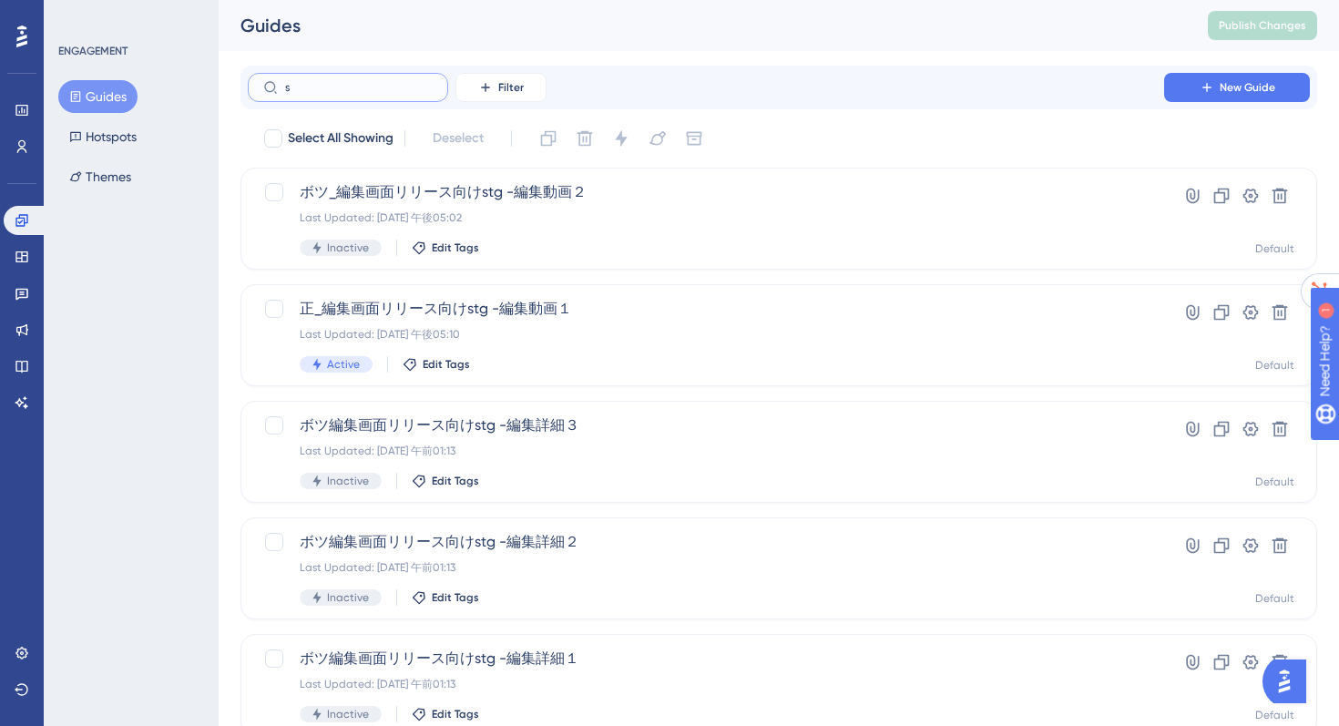
type input "せ"
checkbox input "true"
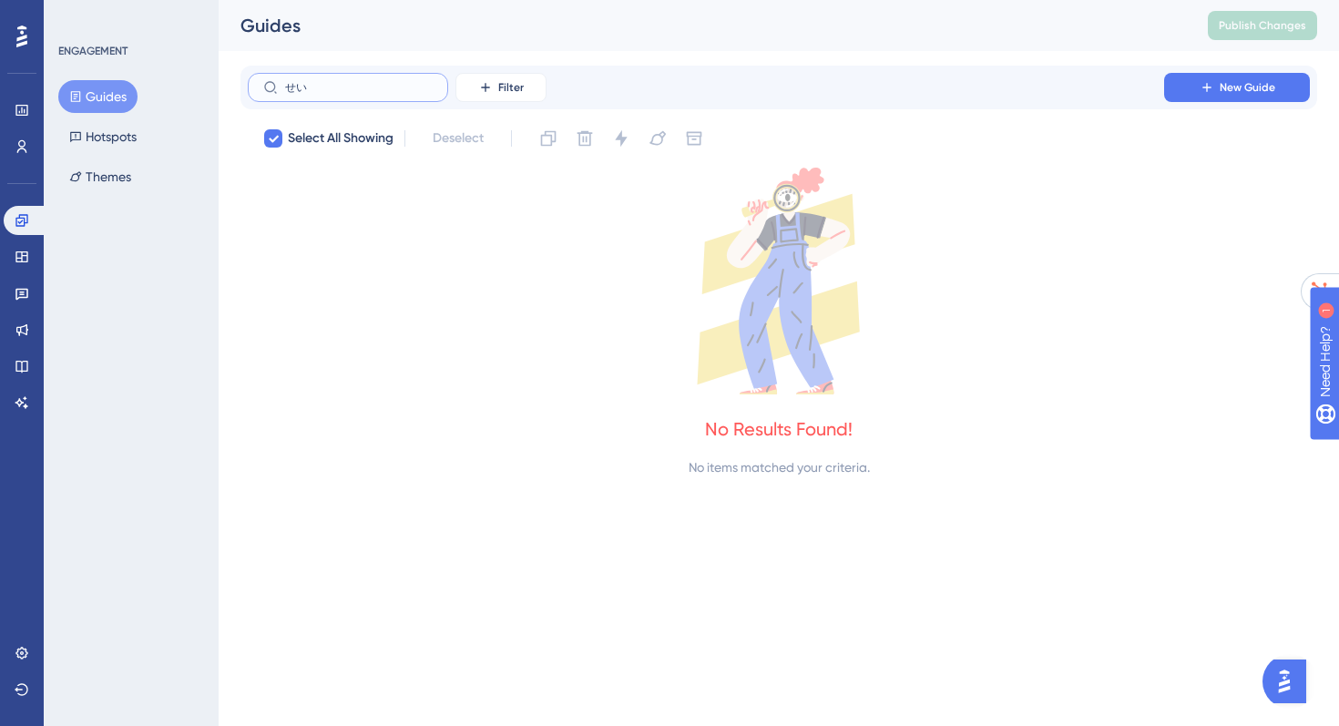
type input "正"
checkbox input "false"
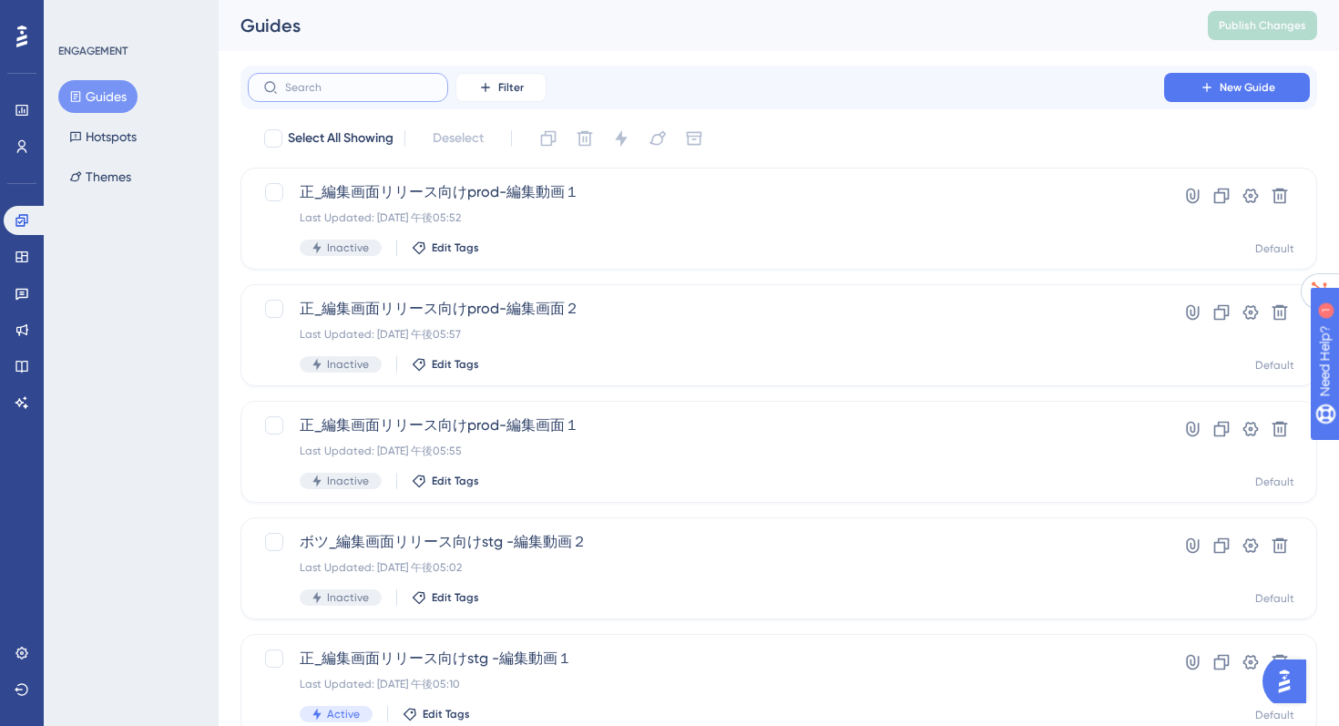
type input "b"
checkbox input "true"
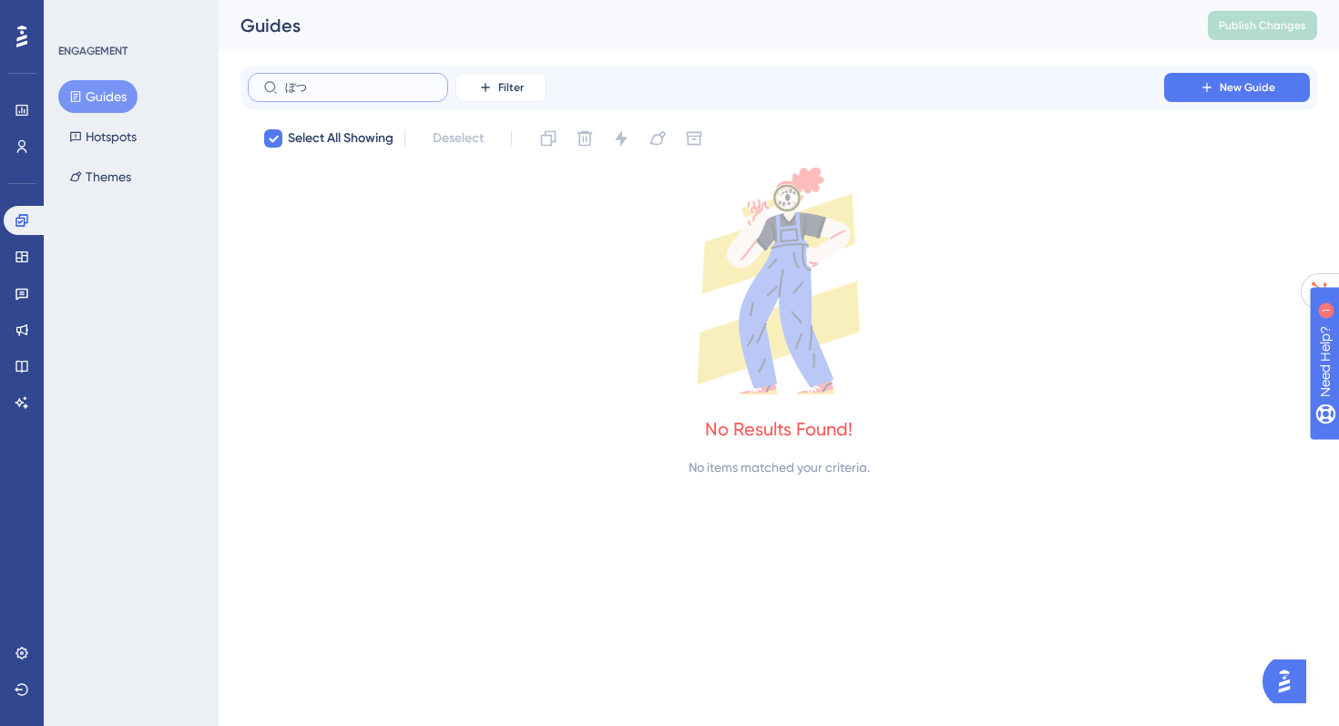
type input "ボツ"
checkbox input "false"
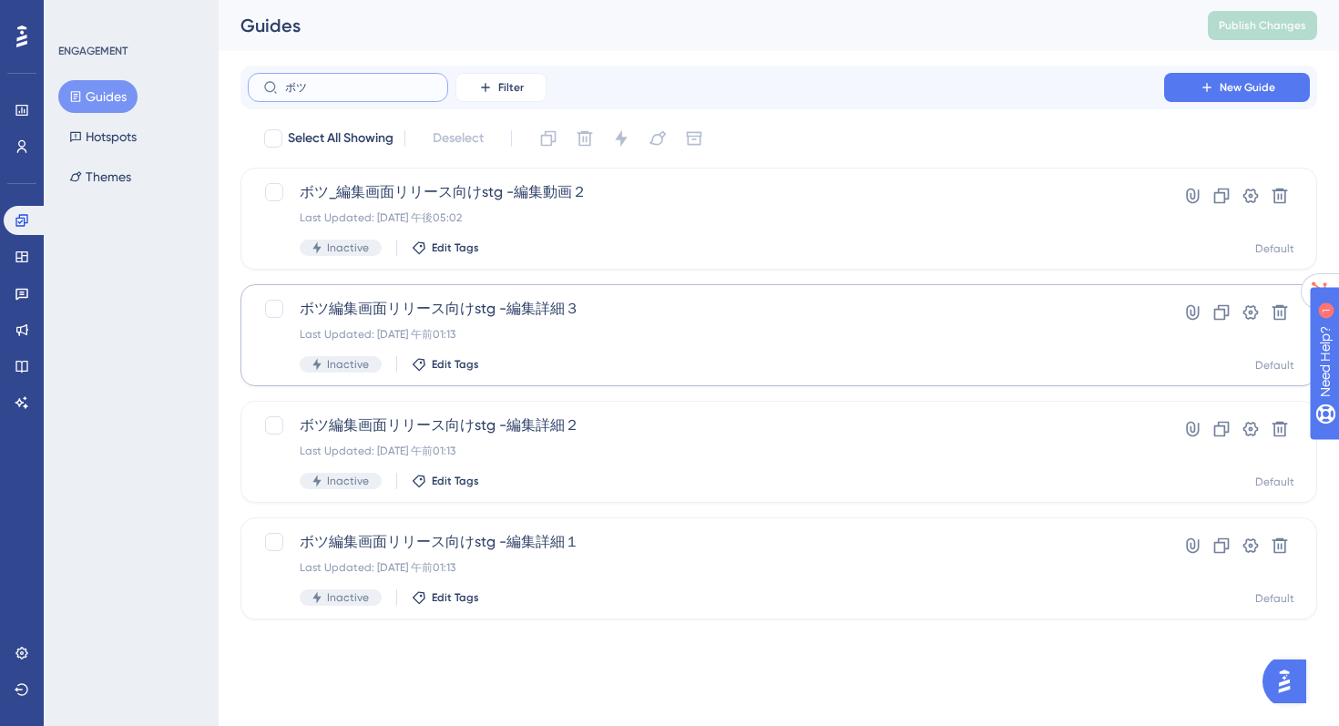
type input "ボツ"
click at [539, 317] on span "ボツ編集画面リリース向けstg -編集詳細３" at bounding box center [706, 309] width 813 height 22
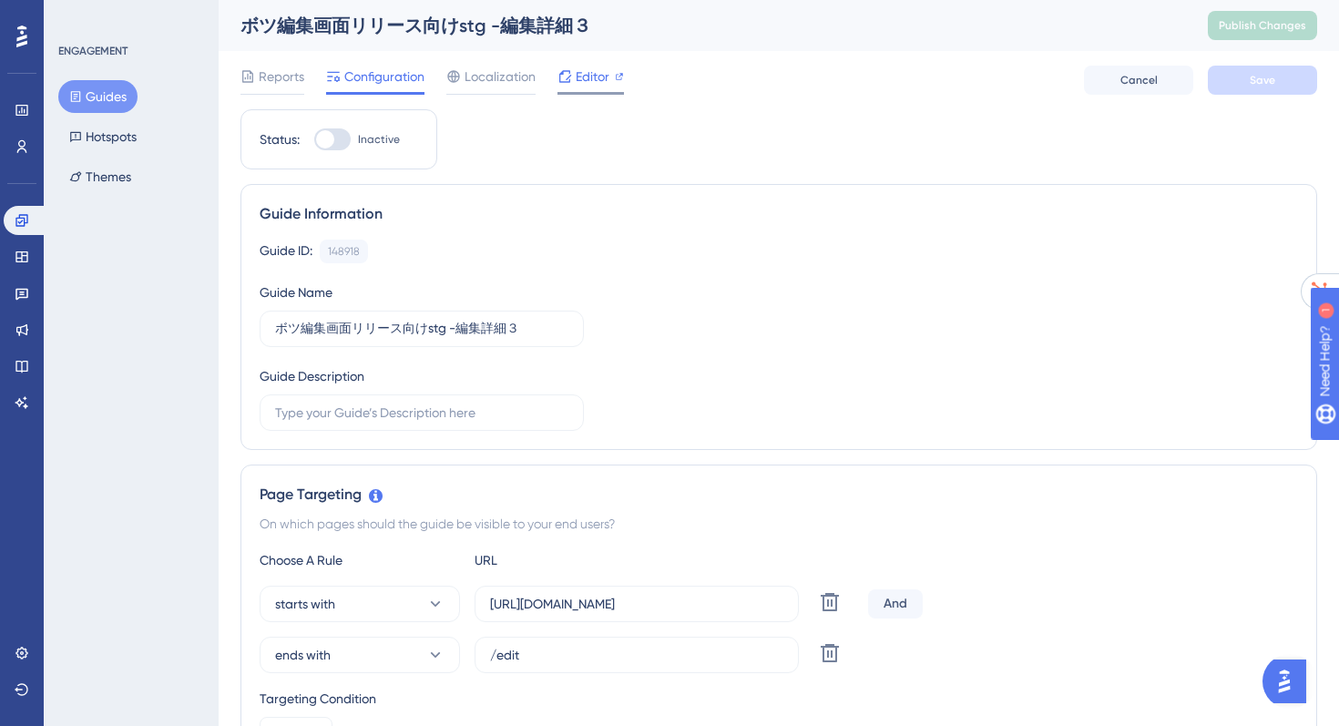
click at [578, 81] on span "Editor" at bounding box center [593, 77] width 34 height 22
click at [24, 253] on icon at bounding box center [22, 257] width 15 height 15
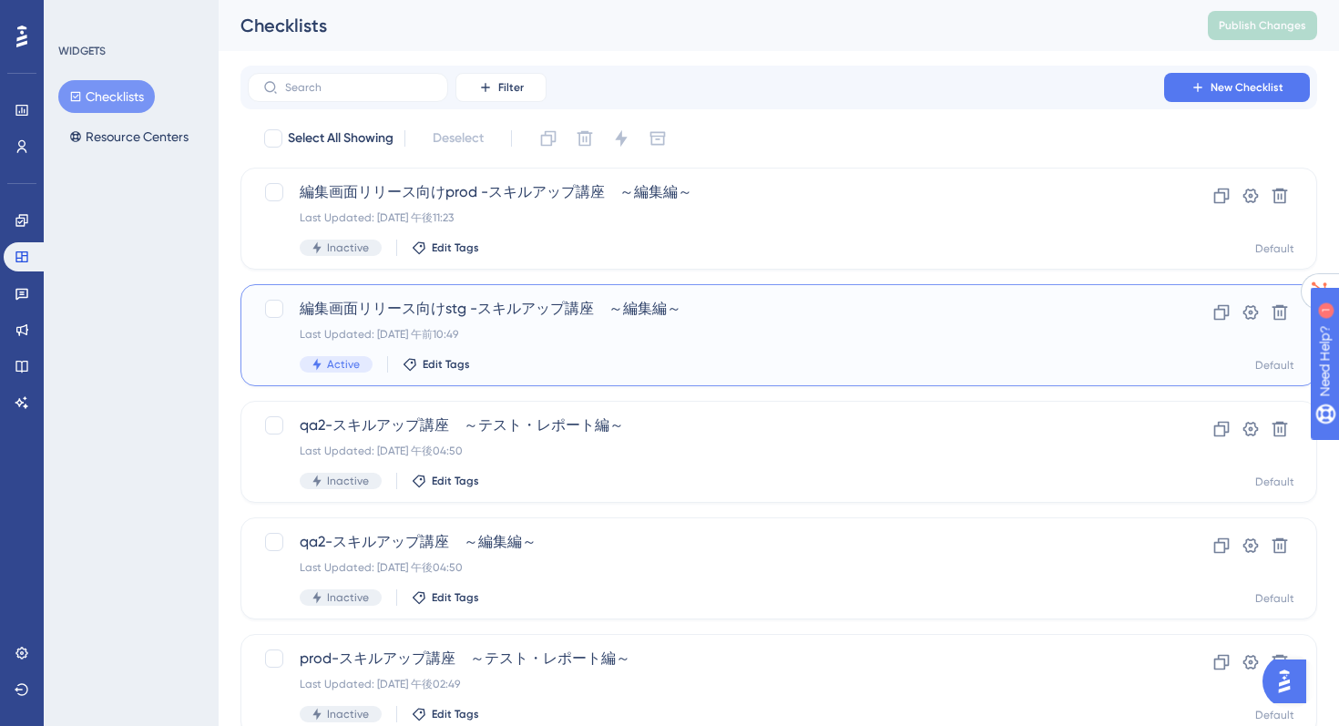
click at [386, 314] on span "編集画面リリース向けstg -スキルアップ講座　～編集編～" at bounding box center [706, 309] width 813 height 22
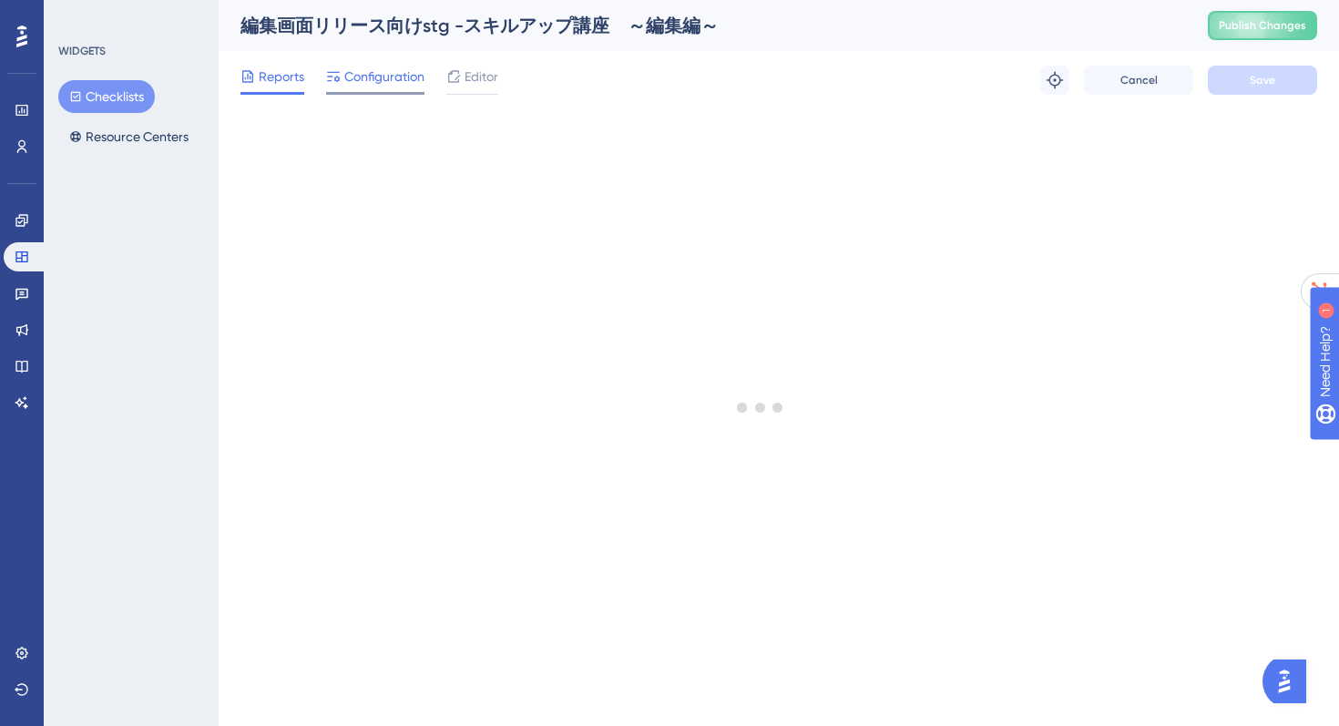
click at [369, 84] on span "Configuration" at bounding box center [384, 77] width 80 height 22
click at [464, 79] on div "Editor" at bounding box center [472, 77] width 52 height 22
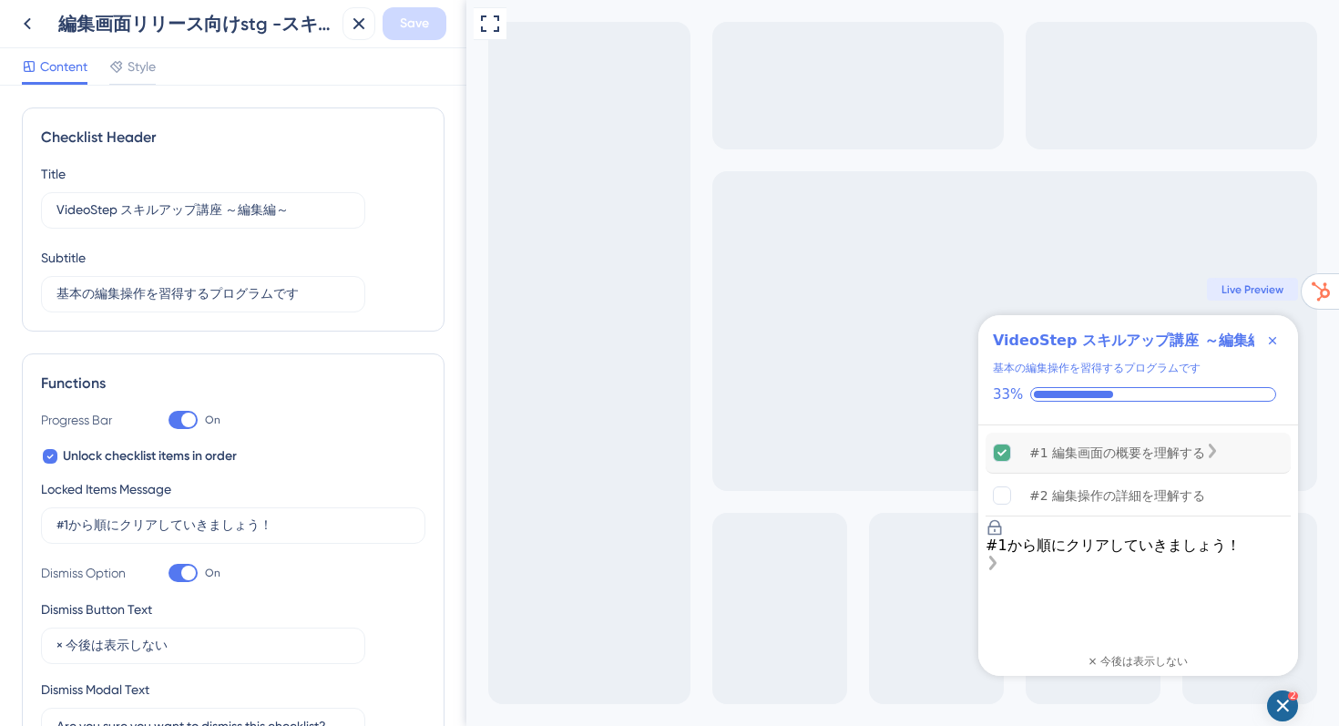
click at [1200, 450] on div "#1 編集画面の概要を理解する" at bounding box center [1138, 453] width 305 height 41
drag, startPoint x: 1028, startPoint y: 454, endPoint x: 1205, endPoint y: 451, distance: 177.7
click at [1205, 451] on div "#1 編集画面の概要を理解する" at bounding box center [1138, 453] width 305 height 41
copy div "#1 編集画面の概要を理解する"
